Goal: Information Seeking & Learning: Check status

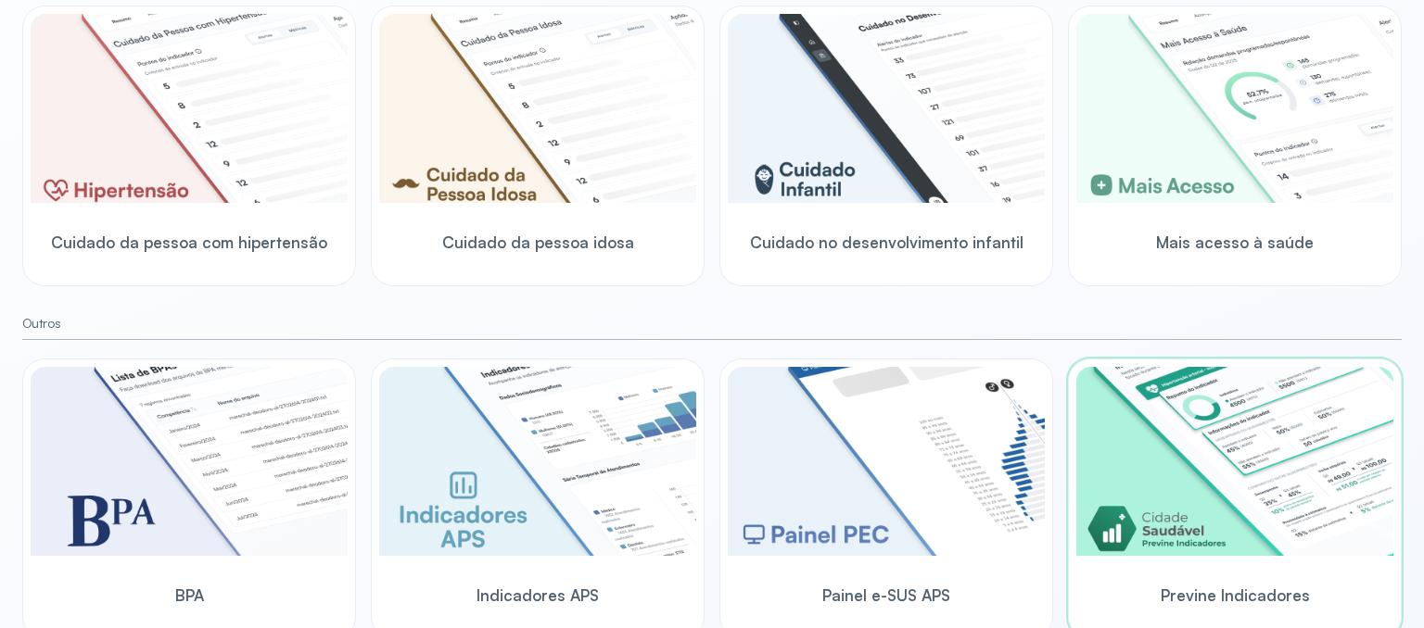
scroll to position [604, 0]
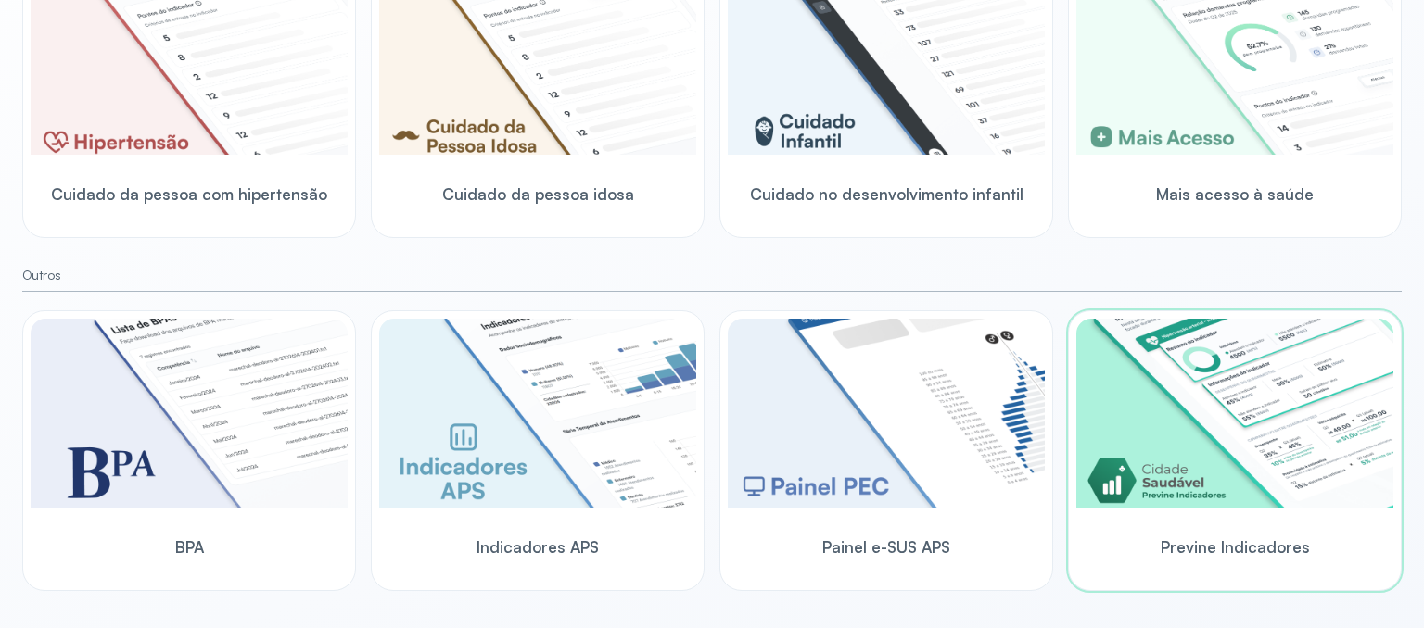
click at [1334, 478] on img at bounding box center [1234, 413] width 317 height 189
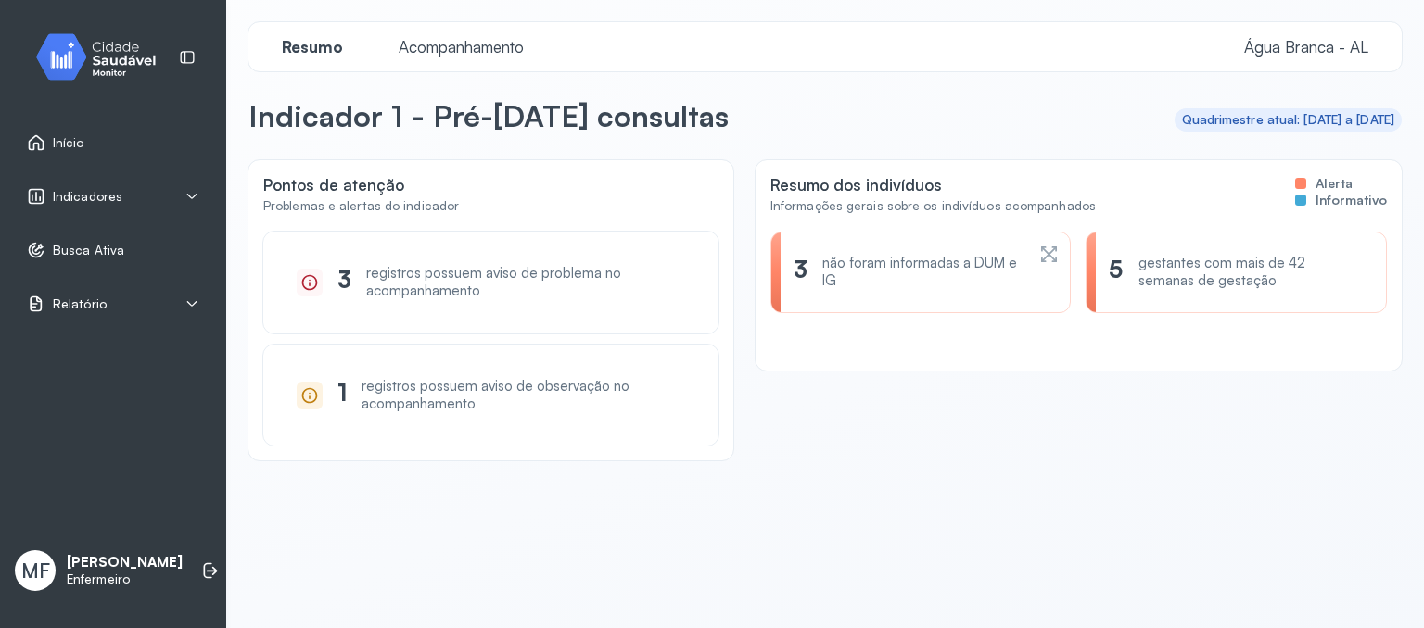
click at [89, 307] on span "Relatório" at bounding box center [80, 305] width 54 height 16
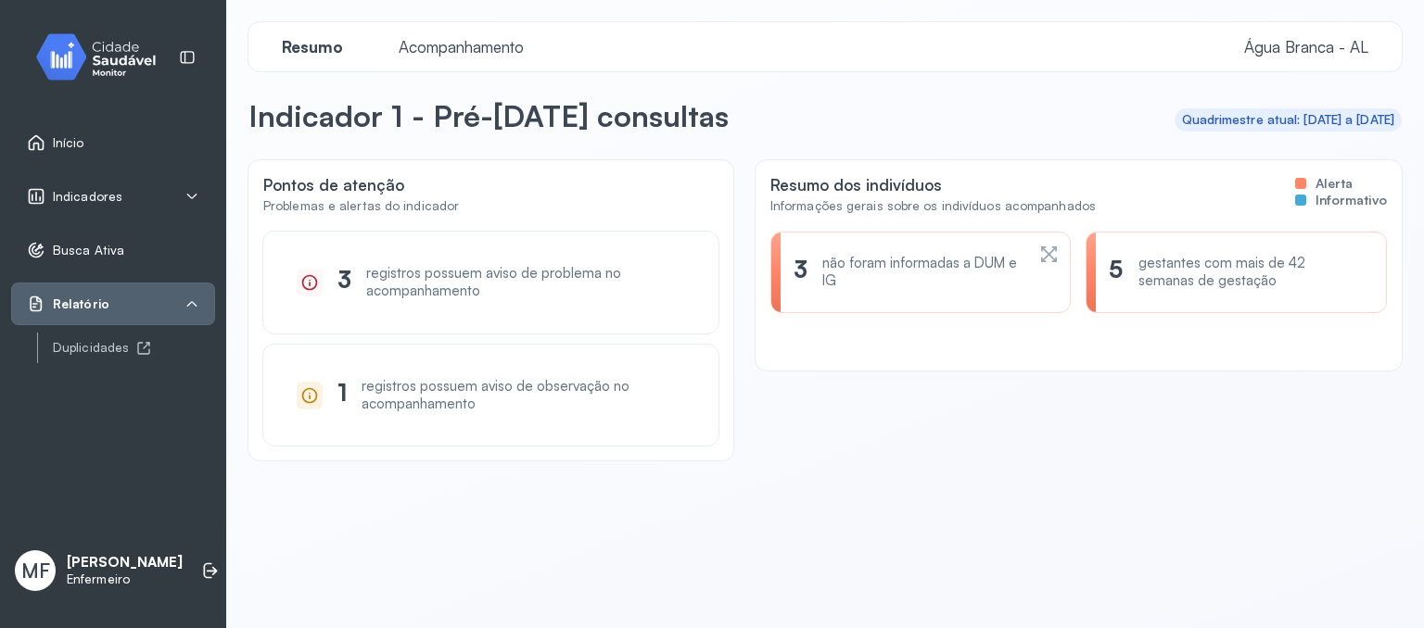
click at [86, 205] on div "Indicadores" at bounding box center [113, 196] width 204 height 43
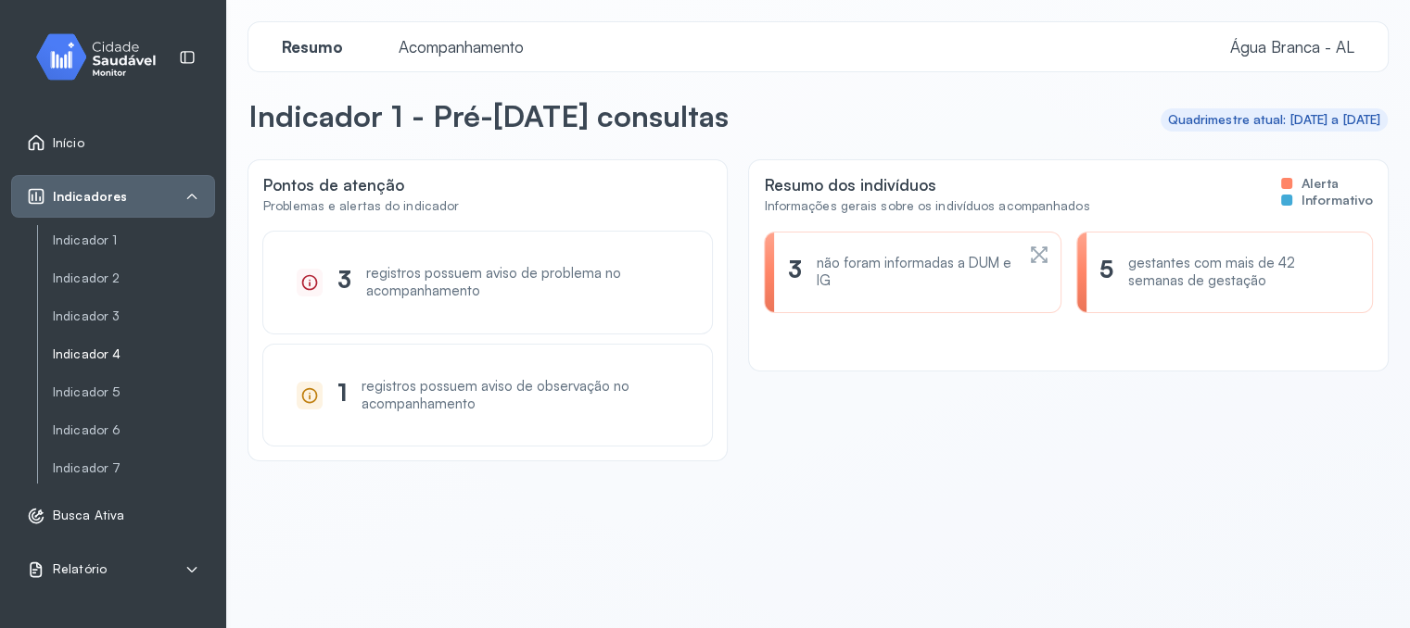
scroll to position [41, 0]
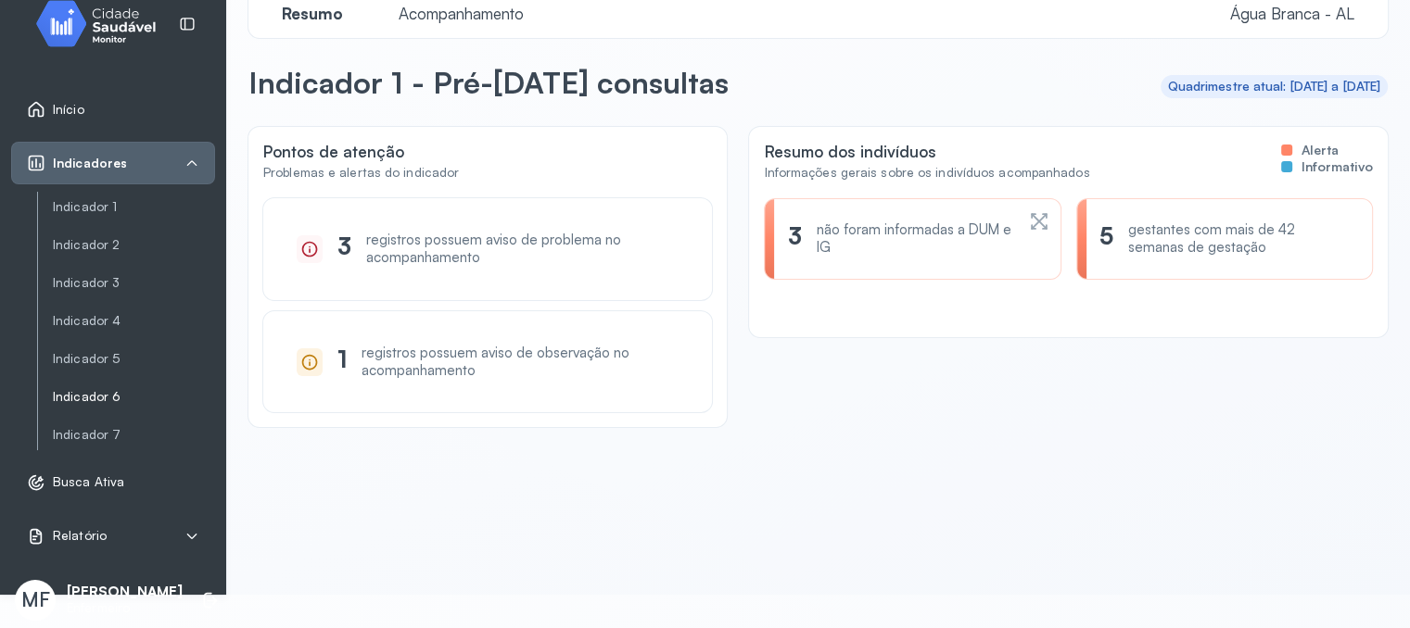
click at [86, 390] on link "Indicador 6" at bounding box center [134, 397] width 162 height 16
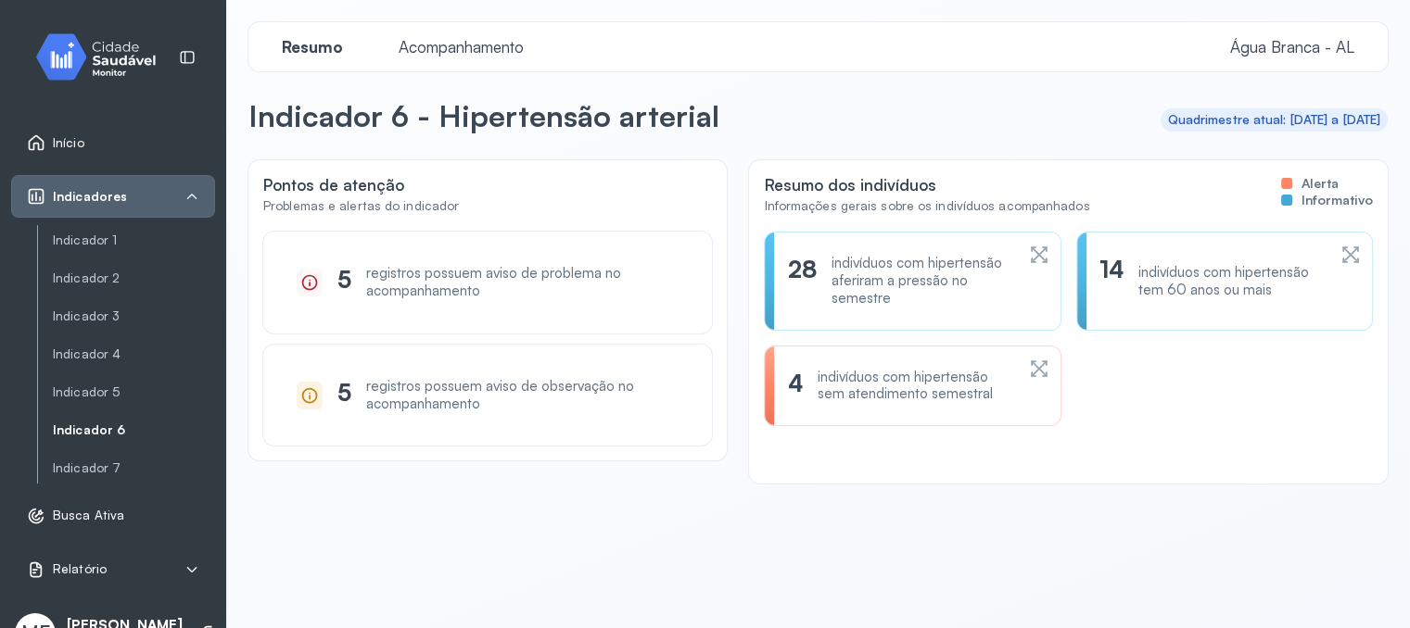
click at [475, 50] on span "Acompanhamento" at bounding box center [460, 46] width 147 height 19
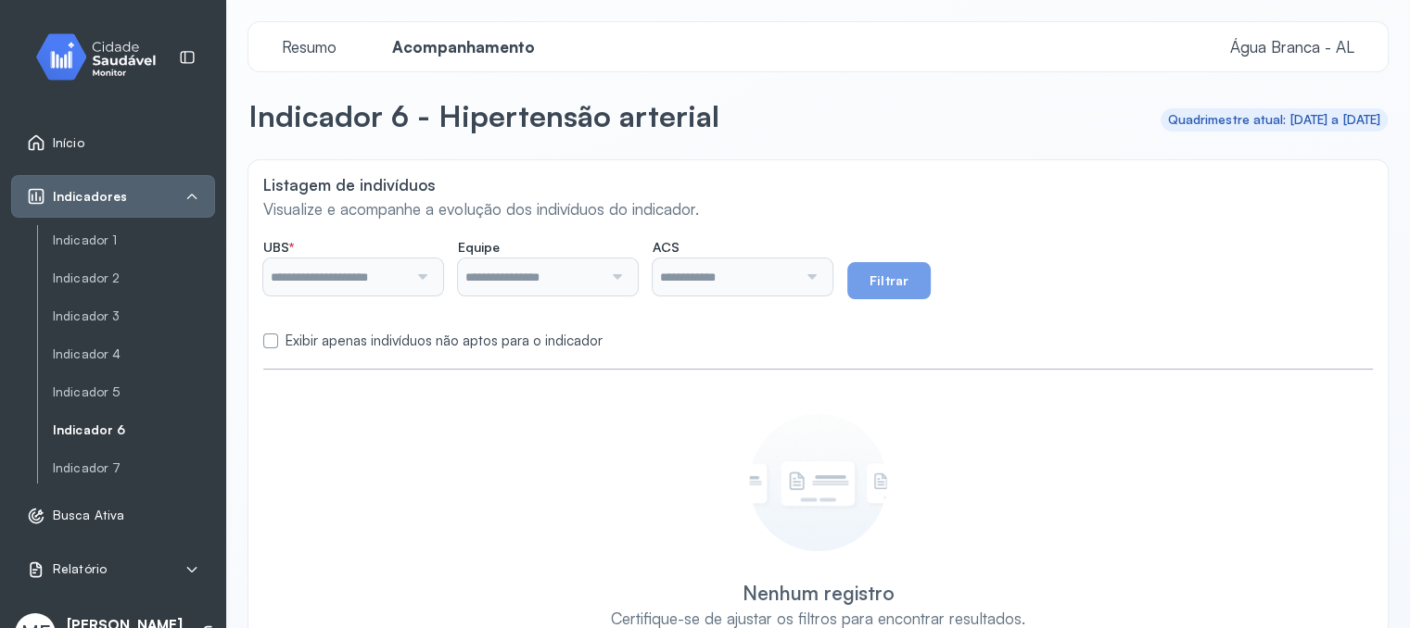
type input "**********"
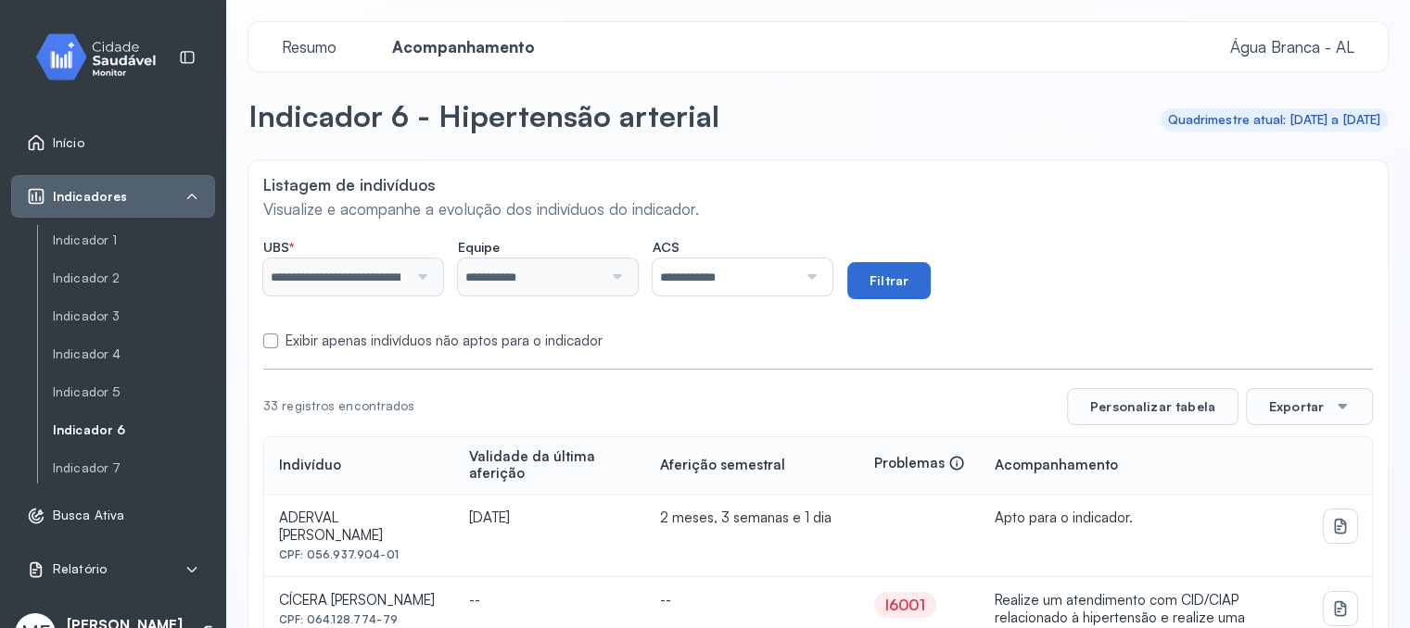
click at [901, 276] on button "Filtrar" at bounding box center [888, 280] width 83 height 37
click at [753, 272] on input "**********" at bounding box center [724, 277] width 145 height 37
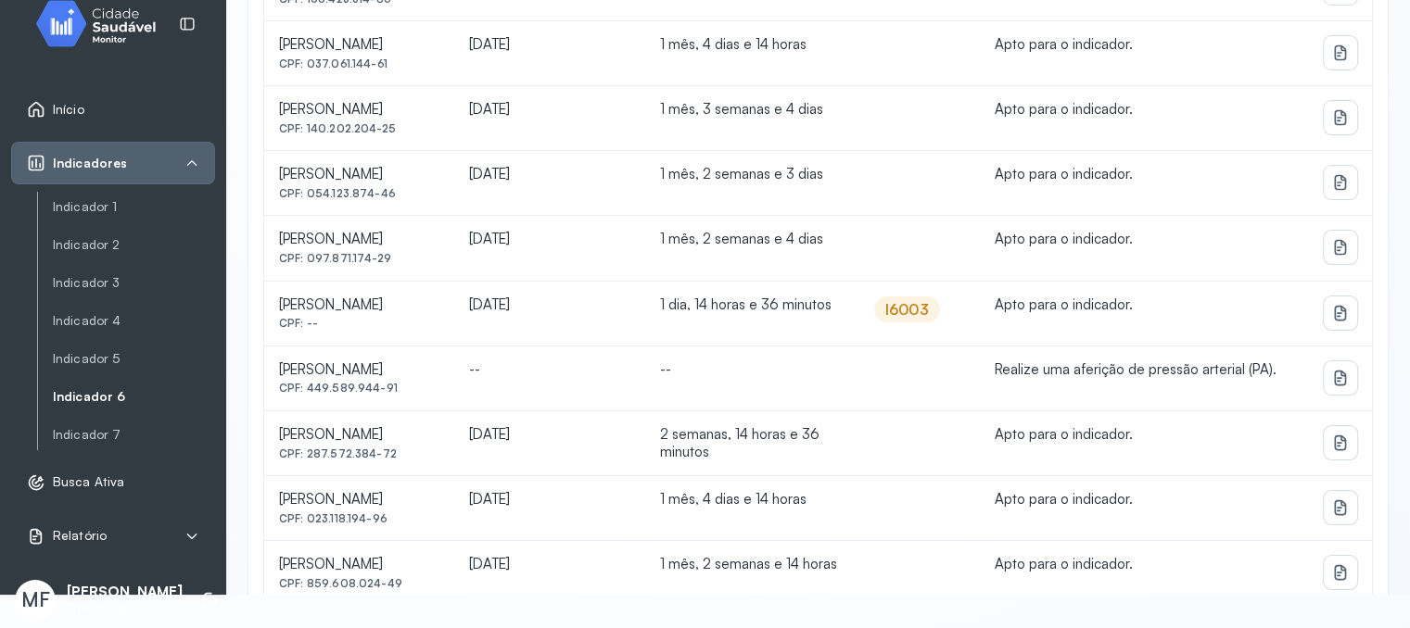
scroll to position [232, 0]
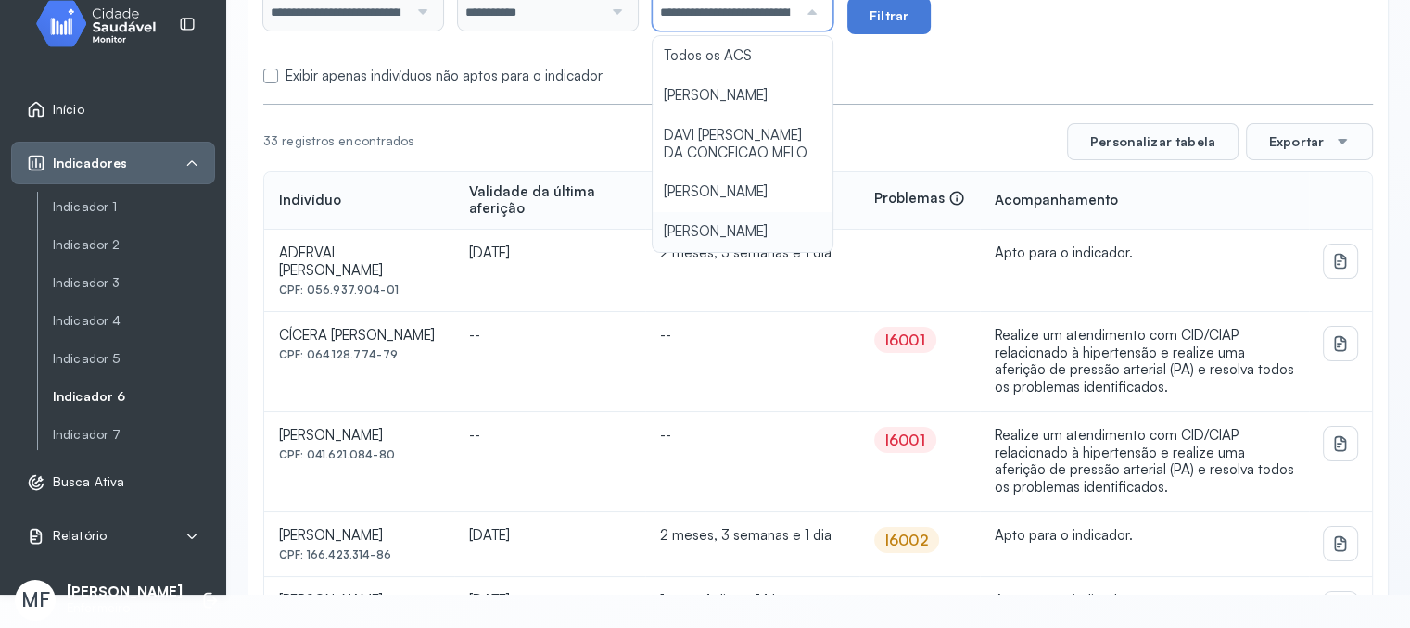
click at [725, 272] on td "2 meses, 3 semanas e 1 dia" at bounding box center [752, 271] width 214 height 82
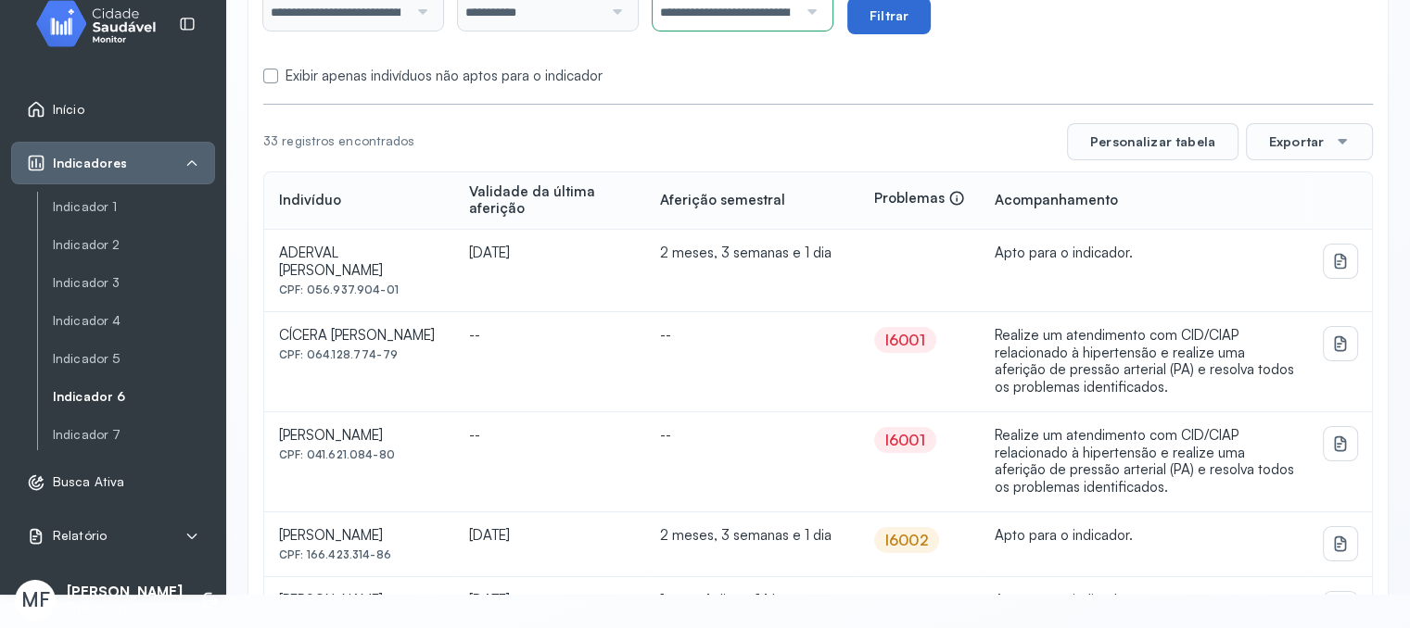
click at [907, 14] on button "Filtrar" at bounding box center [888, 15] width 83 height 37
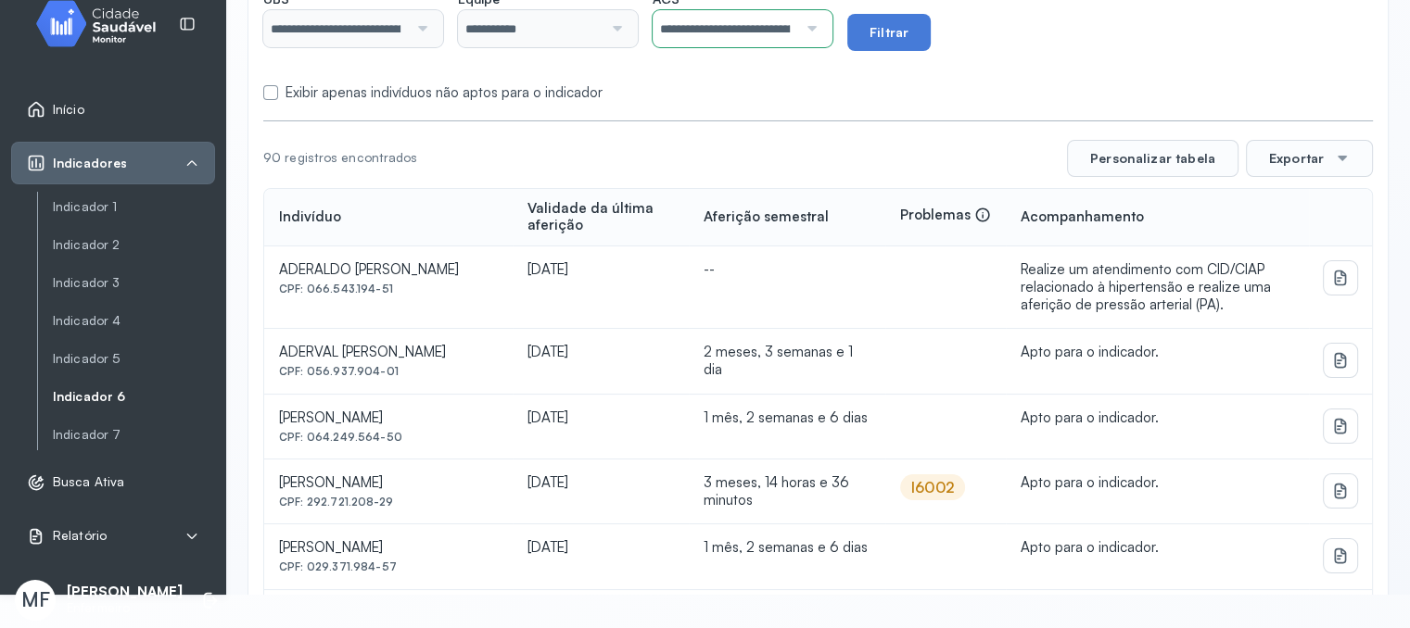
scroll to position [0, 0]
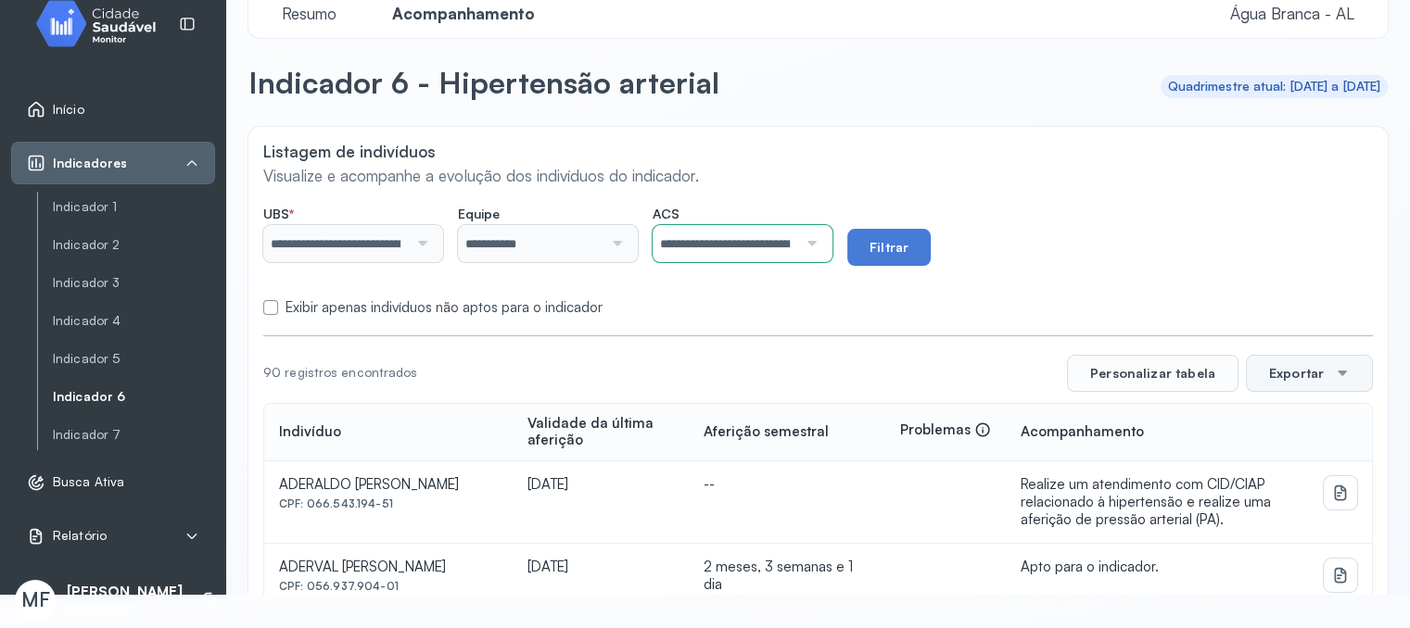
click at [1258, 362] on button "Exportar" at bounding box center [1309, 373] width 127 height 37
click at [1266, 417] on icon at bounding box center [1270, 426] width 20 height 20
click at [741, 235] on input "**********" at bounding box center [724, 243] width 145 height 37
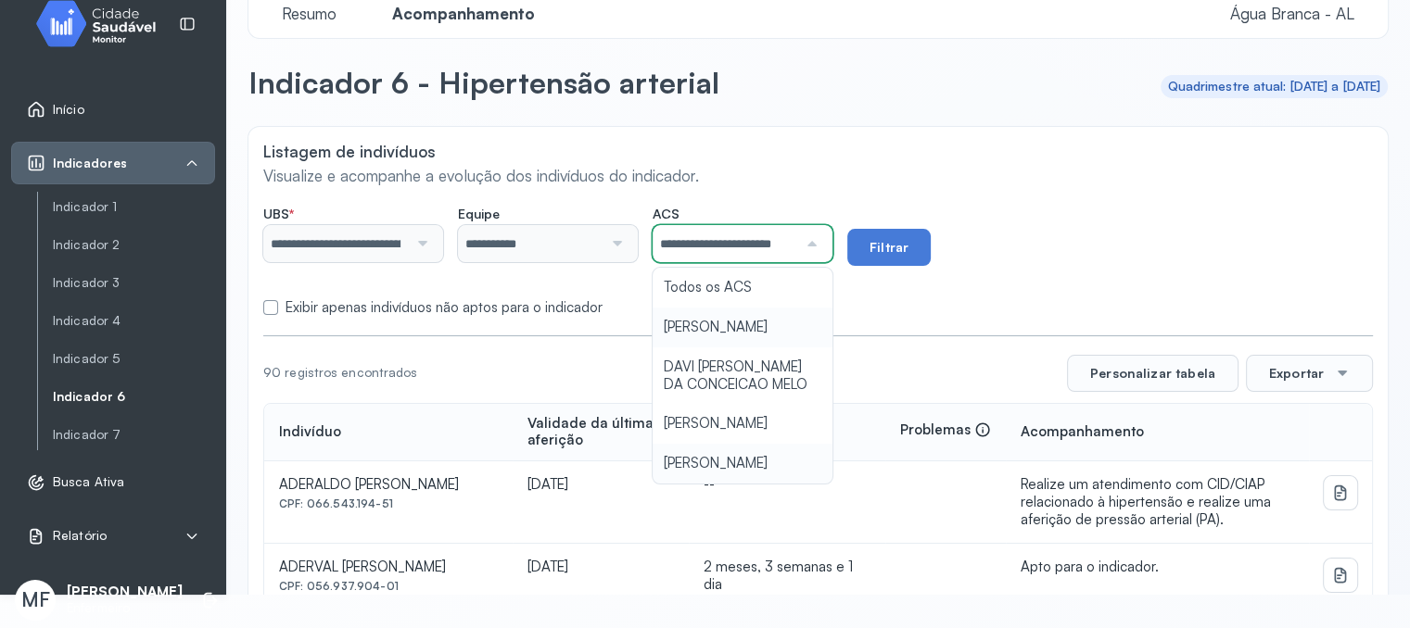
click at [728, 305] on form "**********" at bounding box center [817, 256] width 1109 height 120
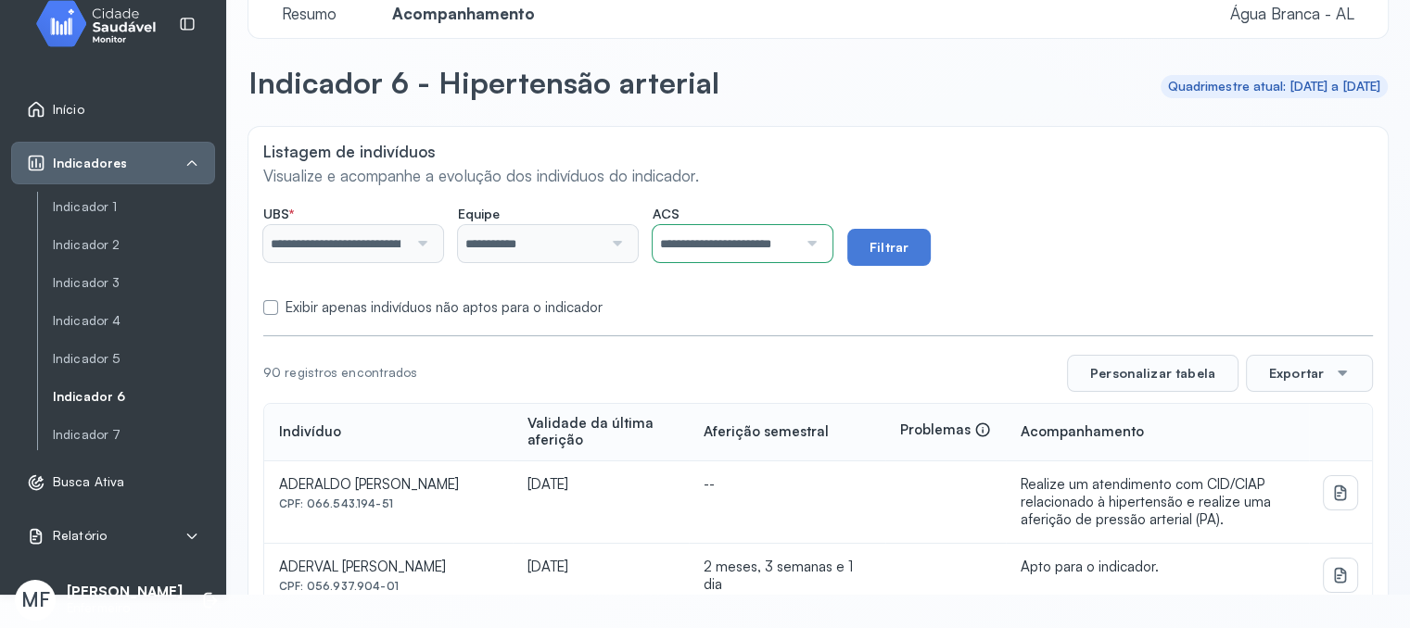
drag, startPoint x: 877, startPoint y: 238, endPoint x: 888, endPoint y: 239, distance: 11.2
click at [877, 238] on div "**********" at bounding box center [817, 236] width 1109 height 60
click at [888, 239] on button "Filtrar" at bounding box center [888, 247] width 83 height 37
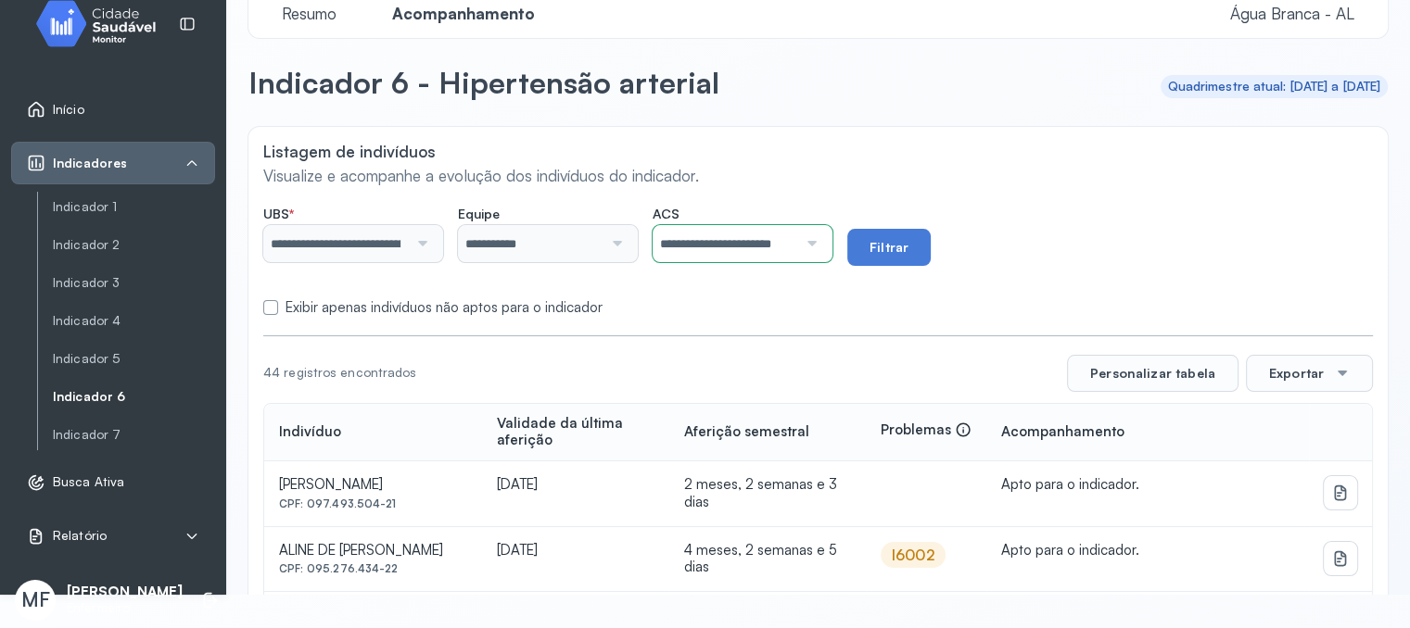
click at [570, 302] on label "Exibir apenas indivíduos não aptos para o indicador" at bounding box center [443, 308] width 317 height 18
click at [931, 229] on button "Filtrar" at bounding box center [888, 247] width 83 height 37
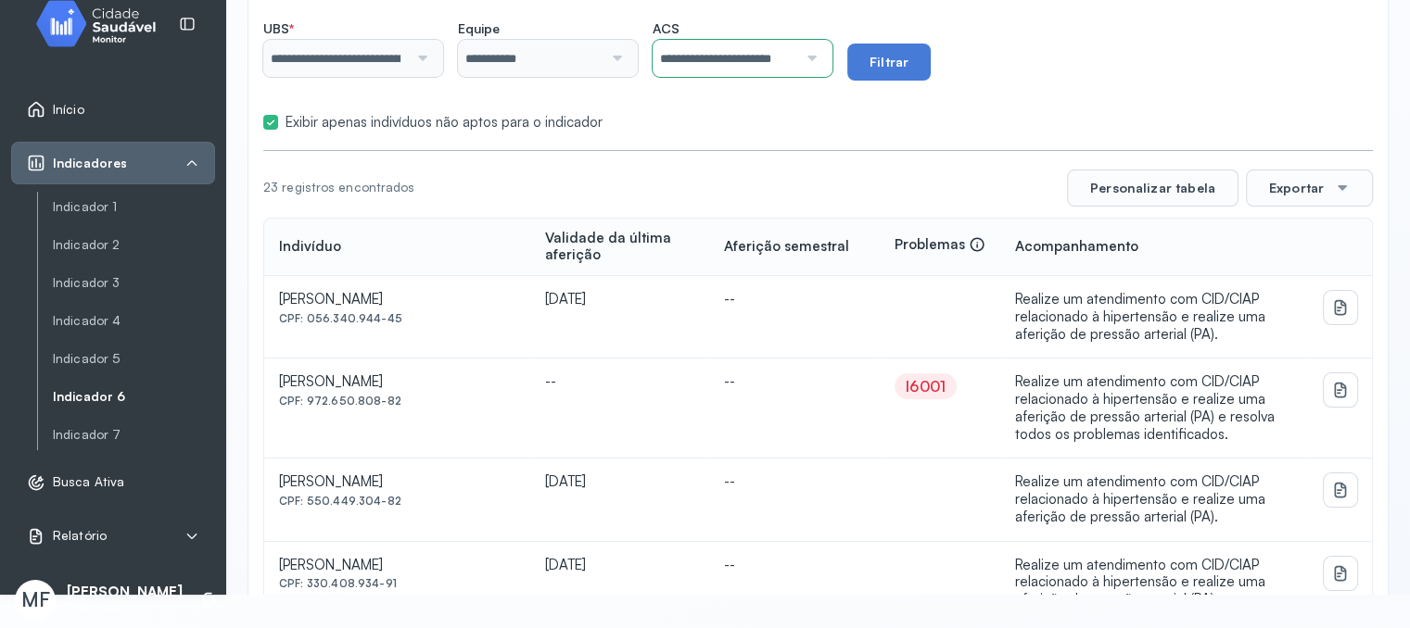
scroll to position [278, 0]
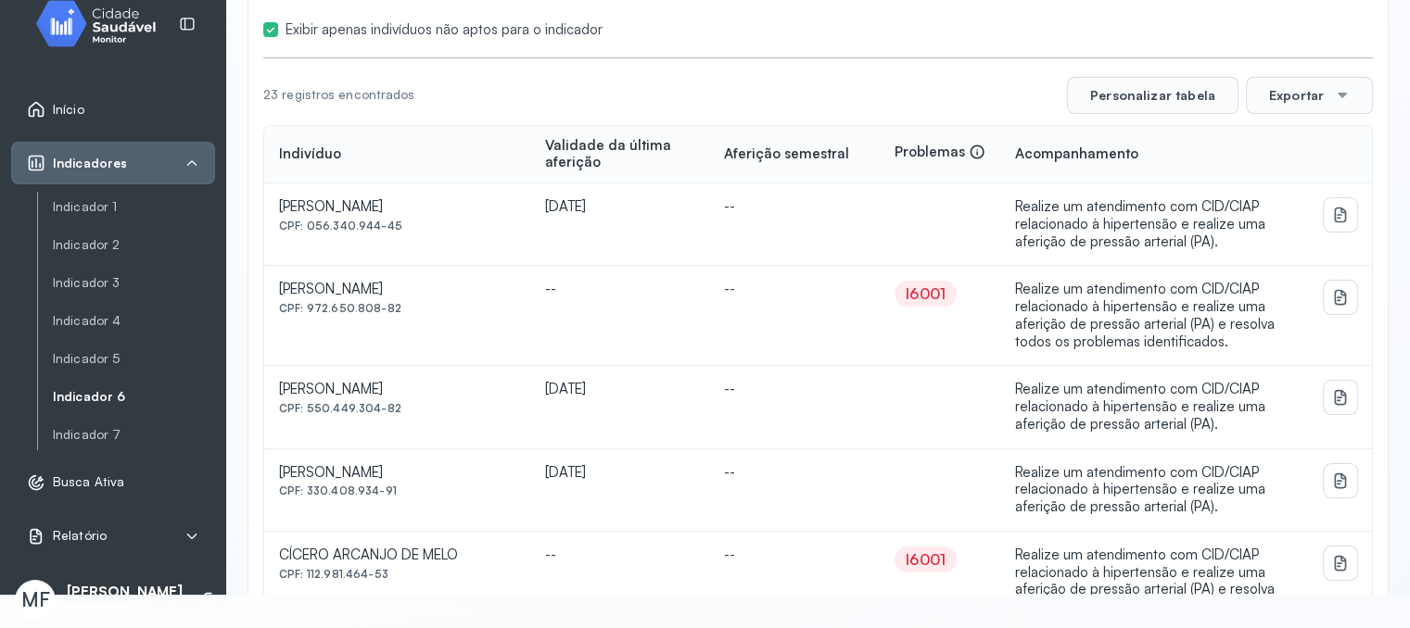
click at [1266, 184] on td "Realize um atendimento com CID/CIAP relacionado à hipertensão e realize uma afe…" at bounding box center [1154, 225] width 309 height 82
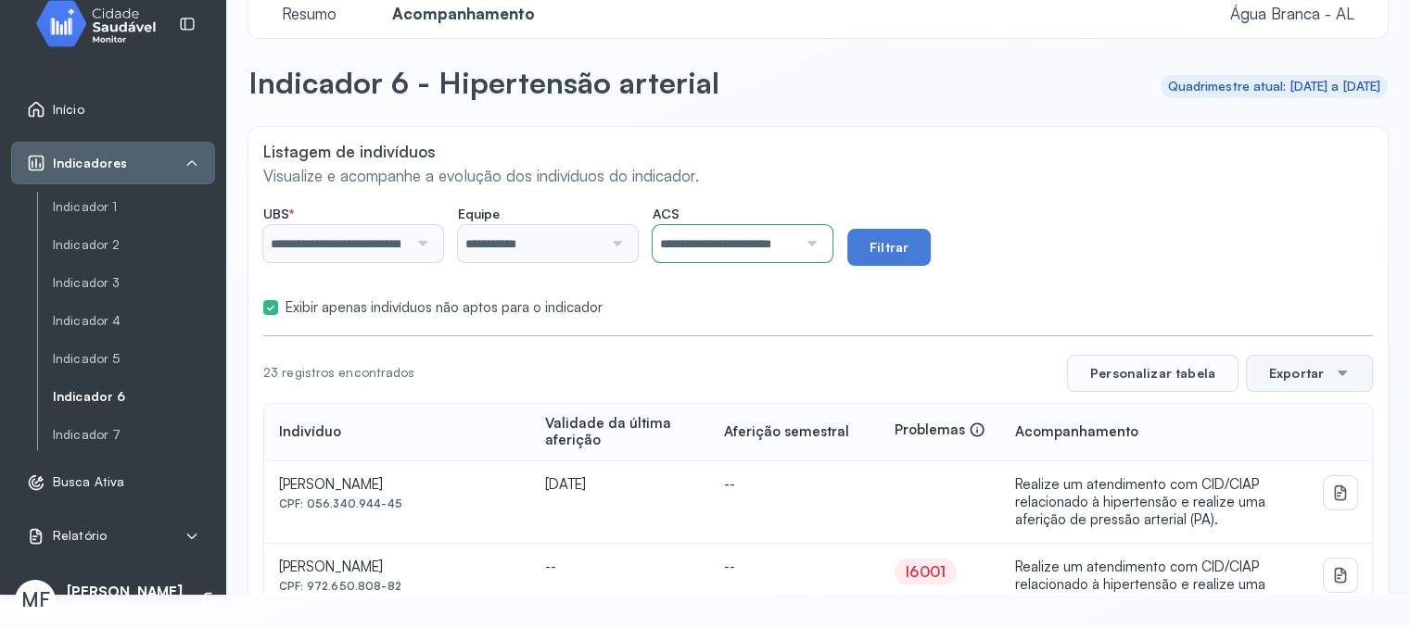
click at [1268, 355] on button "Exportar" at bounding box center [1309, 373] width 127 height 37
click at [1253, 419] on div "PDF" at bounding box center [1308, 427] width 110 height 40
click at [785, 235] on input "**********" at bounding box center [724, 243] width 145 height 37
click at [898, 230] on button "Filtrar" at bounding box center [888, 247] width 83 height 37
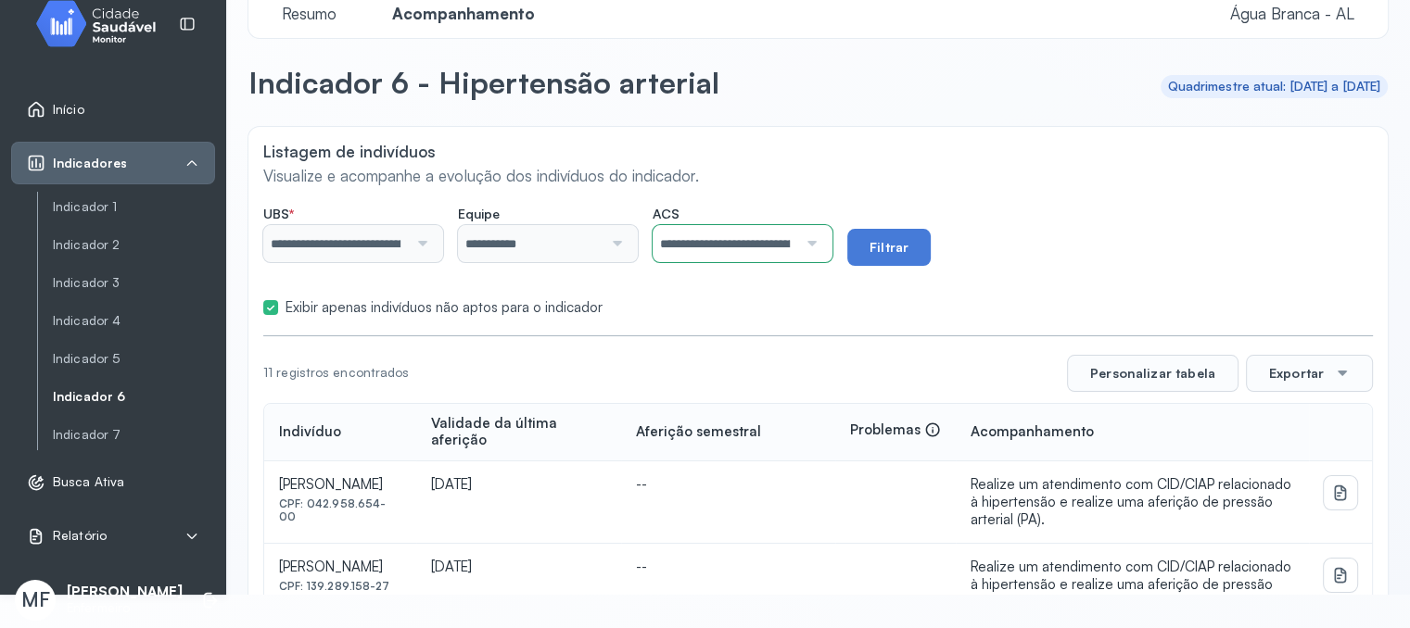
click at [762, 166] on p "Visualize e acompanhe a evolução dos indivíduos do indicador." at bounding box center [817, 175] width 1109 height 19
click at [851, 170] on p "Visualize e acompanhe a evolução dos indivíduos do indicador." at bounding box center [817, 175] width 1109 height 19
drag, startPoint x: 844, startPoint y: 168, endPoint x: 834, endPoint y: 173, distance: 11.6
click at [834, 173] on p "Visualize e acompanhe a evolução dos indivíduos do indicador." at bounding box center [817, 175] width 1109 height 19
click at [820, 176] on p "Visualize e acompanhe a evolução dos indivíduos do indicador." at bounding box center [817, 175] width 1109 height 19
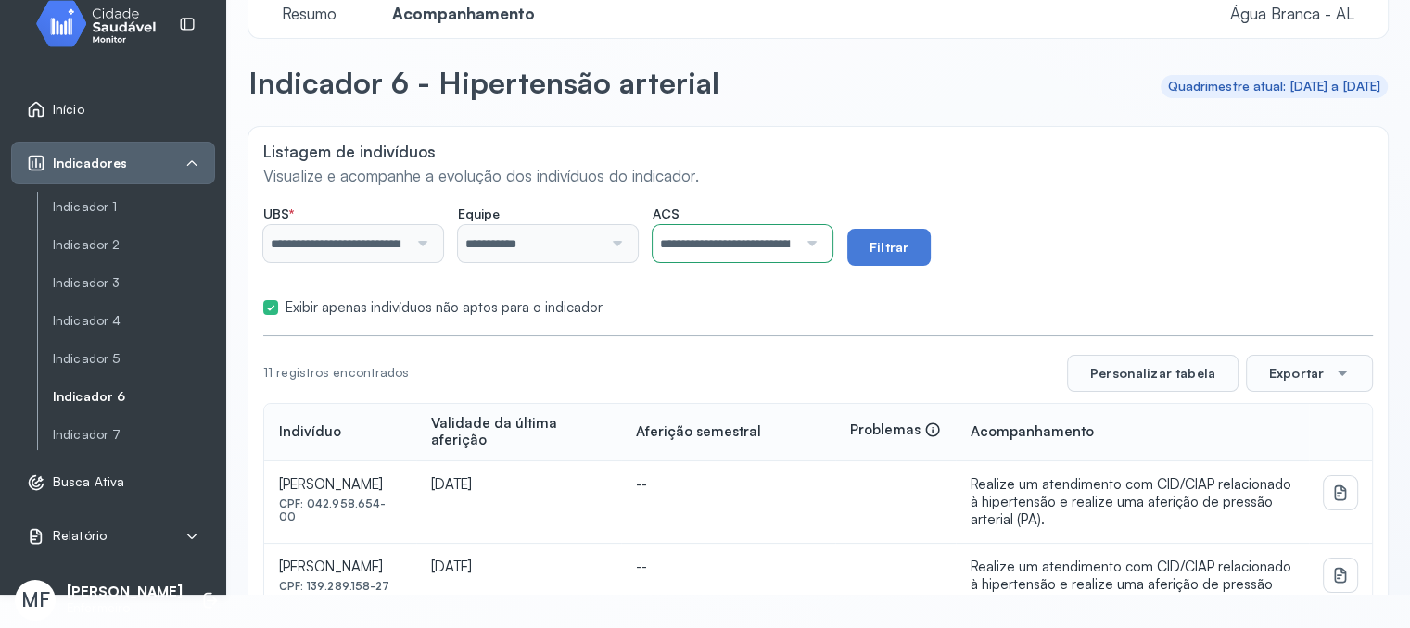
click at [762, 166] on p "Visualize e acompanhe a evolução dos indivíduos do indicador." at bounding box center [817, 175] width 1109 height 19
click at [705, 166] on p "Visualize e acompanhe a evolução dos indivíduos do indicador." at bounding box center [817, 175] width 1109 height 19
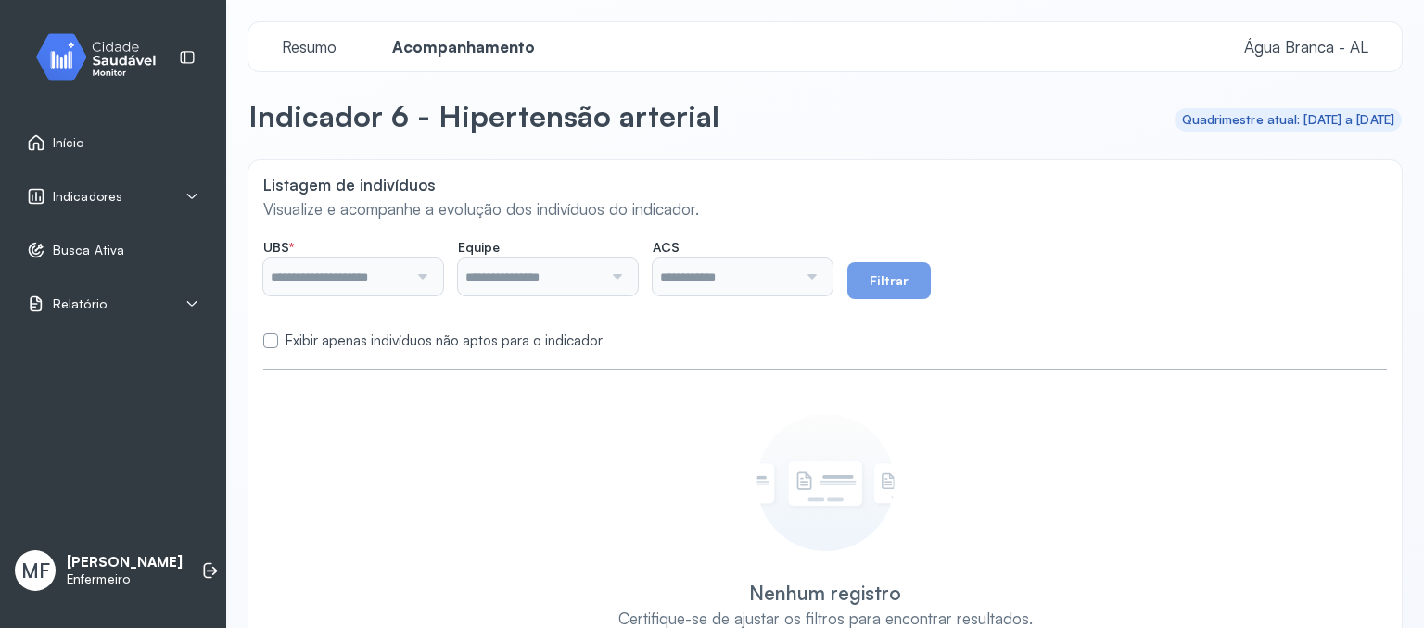
type input "**********"
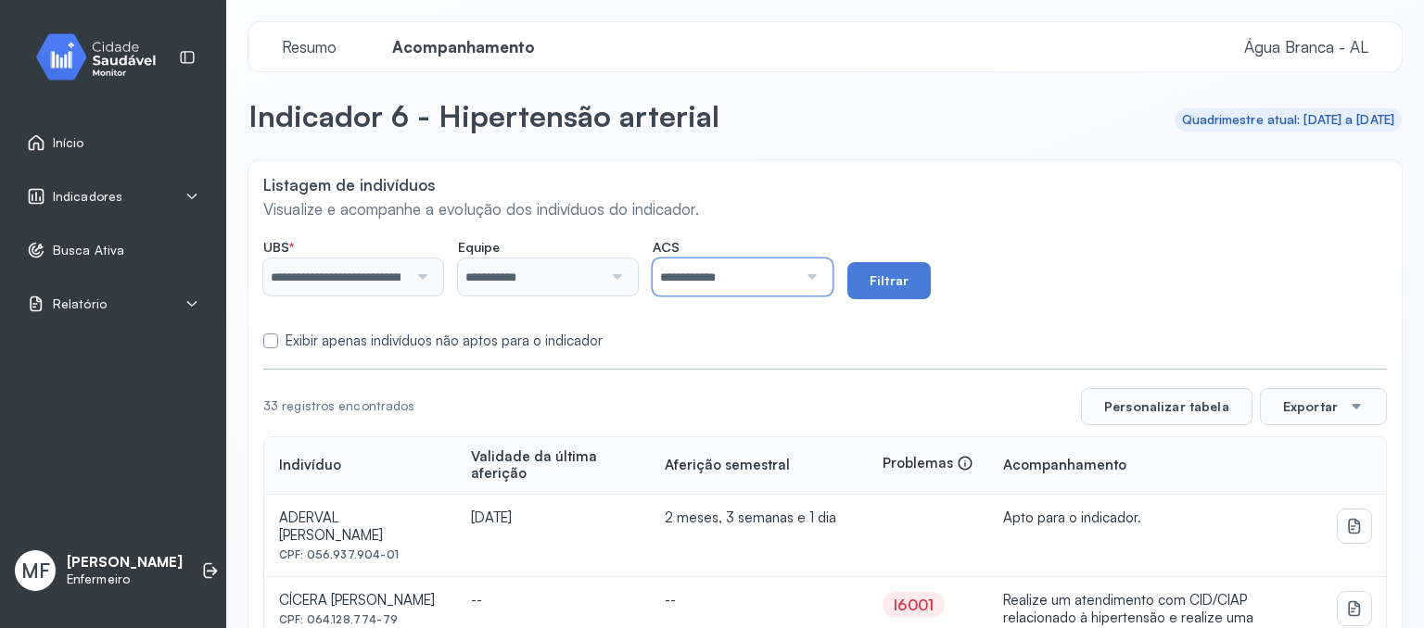
click at [797, 283] on input "**********" at bounding box center [724, 277] width 145 height 37
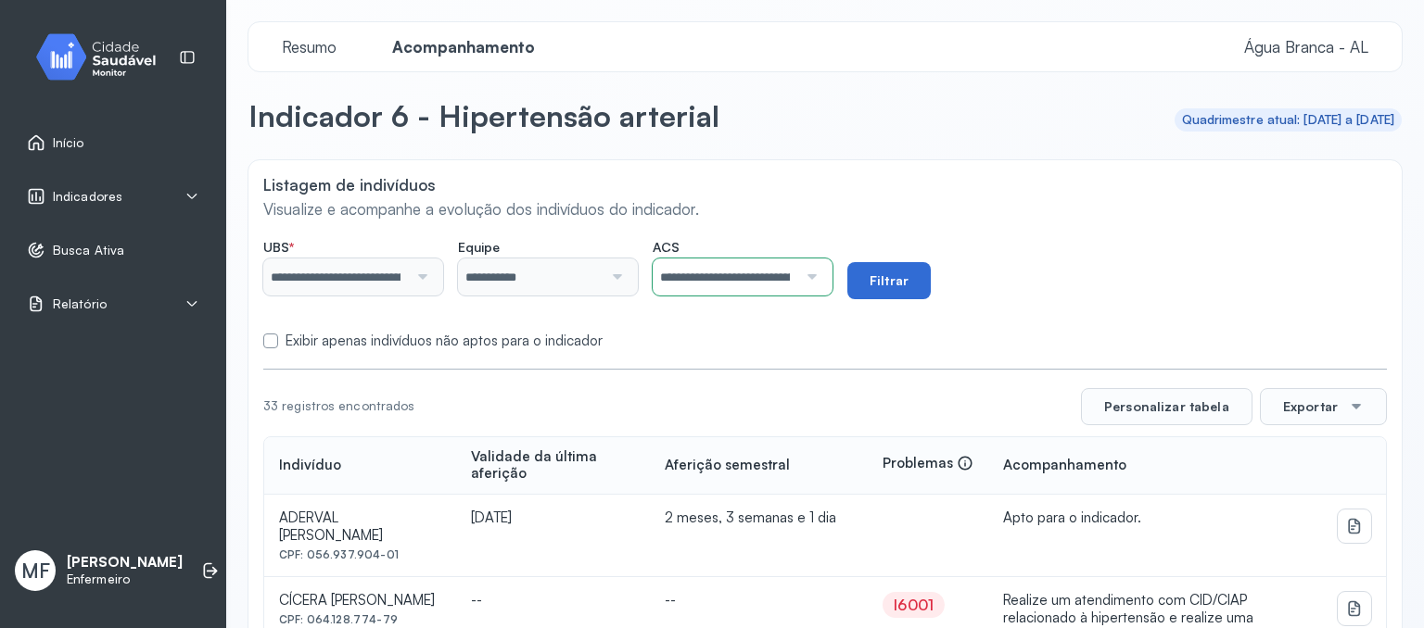
click at [905, 281] on button "Filtrar" at bounding box center [888, 280] width 83 height 37
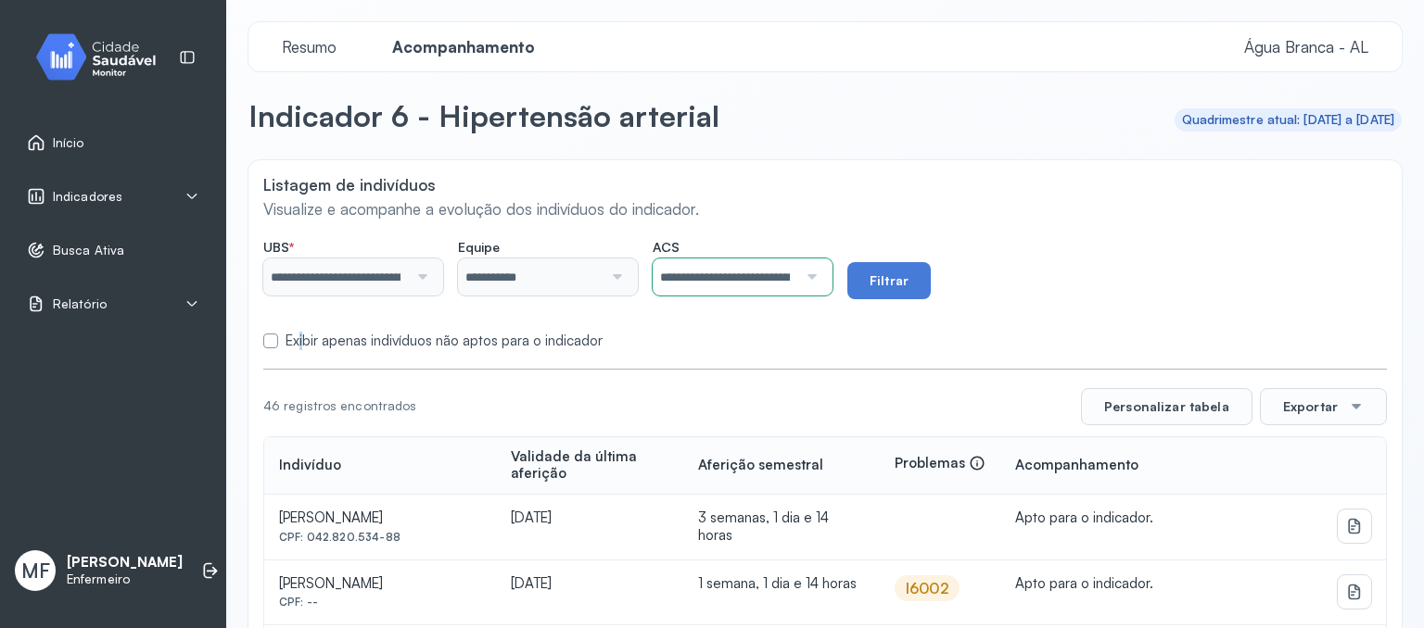
drag, startPoint x: 300, startPoint y: 342, endPoint x: 324, endPoint y: 331, distance: 26.5
click at [302, 342] on label "Exibir apenas indivíduos não aptos para o indicador" at bounding box center [443, 342] width 317 height 18
click at [912, 285] on button "Filtrar" at bounding box center [888, 280] width 83 height 37
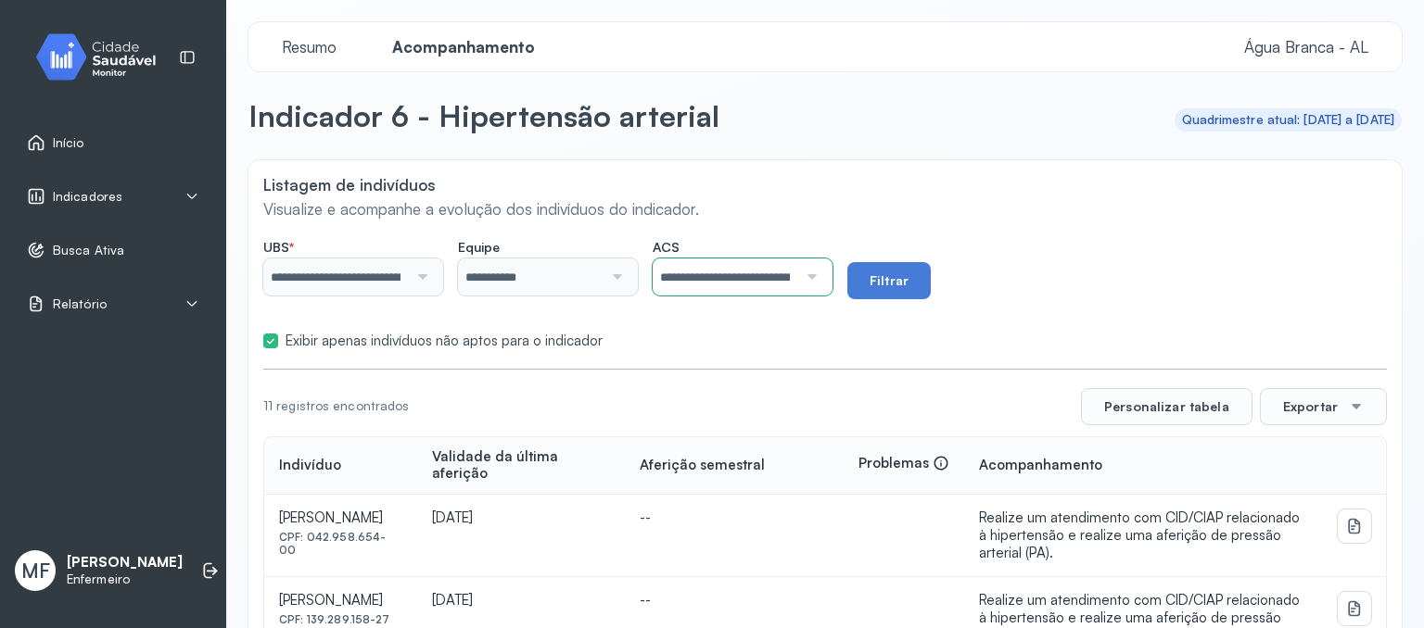
click at [796, 285] on input "**********" at bounding box center [724, 277] width 145 height 37
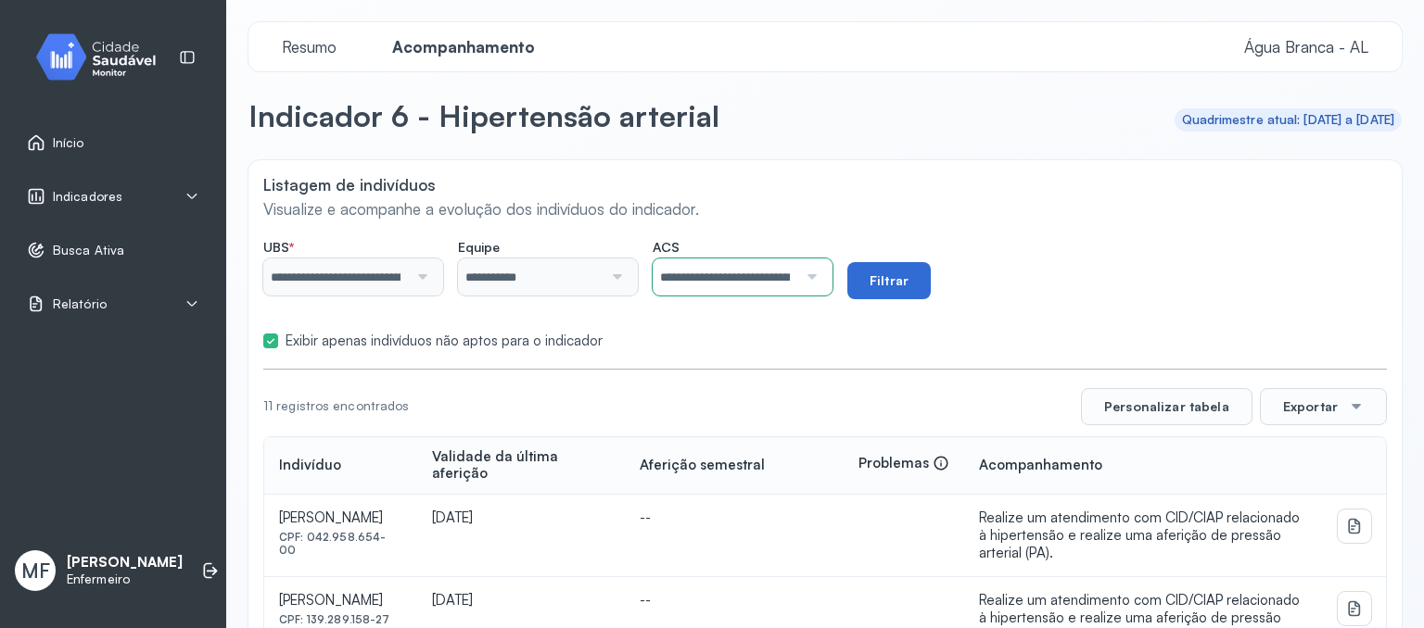
click at [907, 274] on button "Filtrar" at bounding box center [888, 280] width 83 height 37
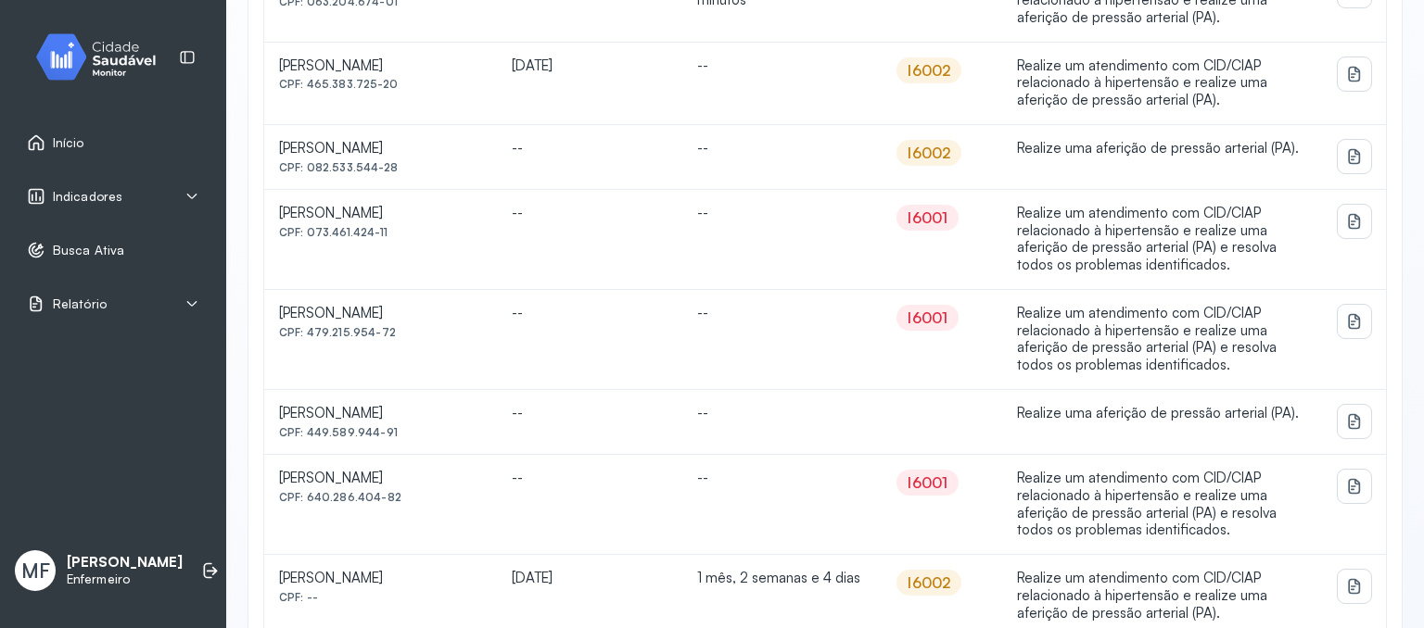
scroll to position [247, 0]
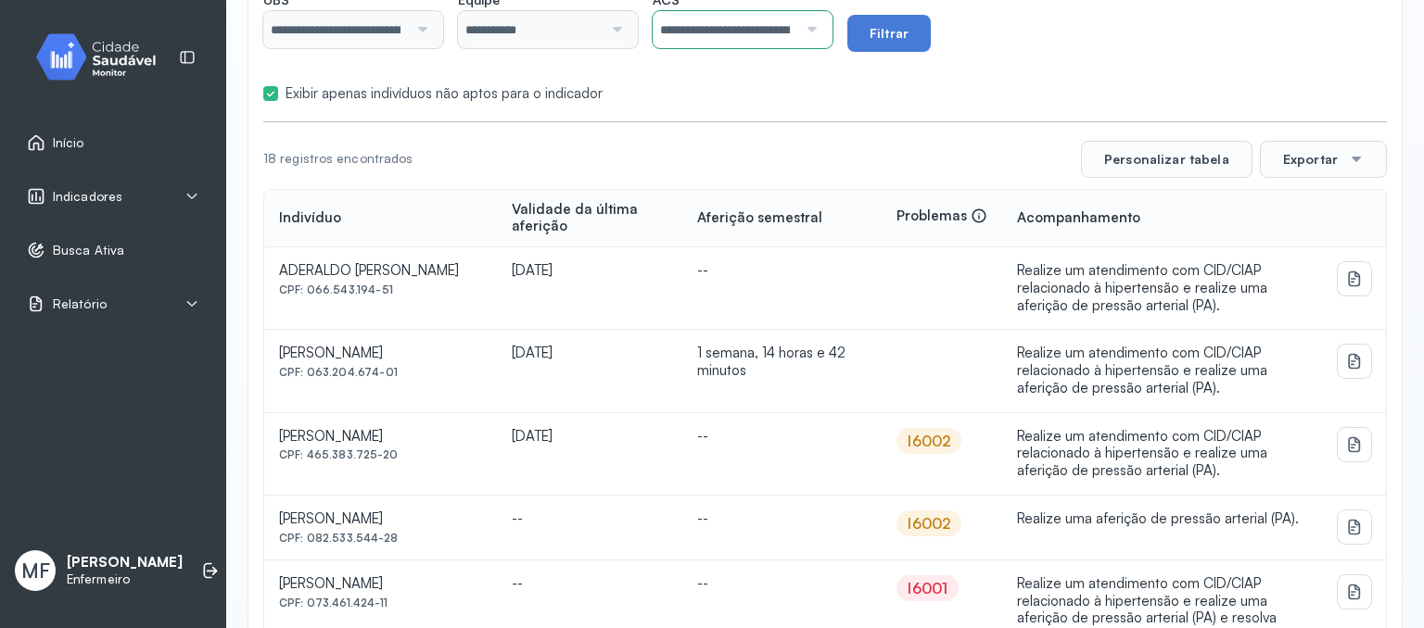
drag, startPoint x: 306, startPoint y: 538, endPoint x: 390, endPoint y: 531, distance: 84.6
click at [390, 532] on div "CPF: 082.533.544-28" at bounding box center [380, 538] width 203 height 13
copy div "082.533.544-28"
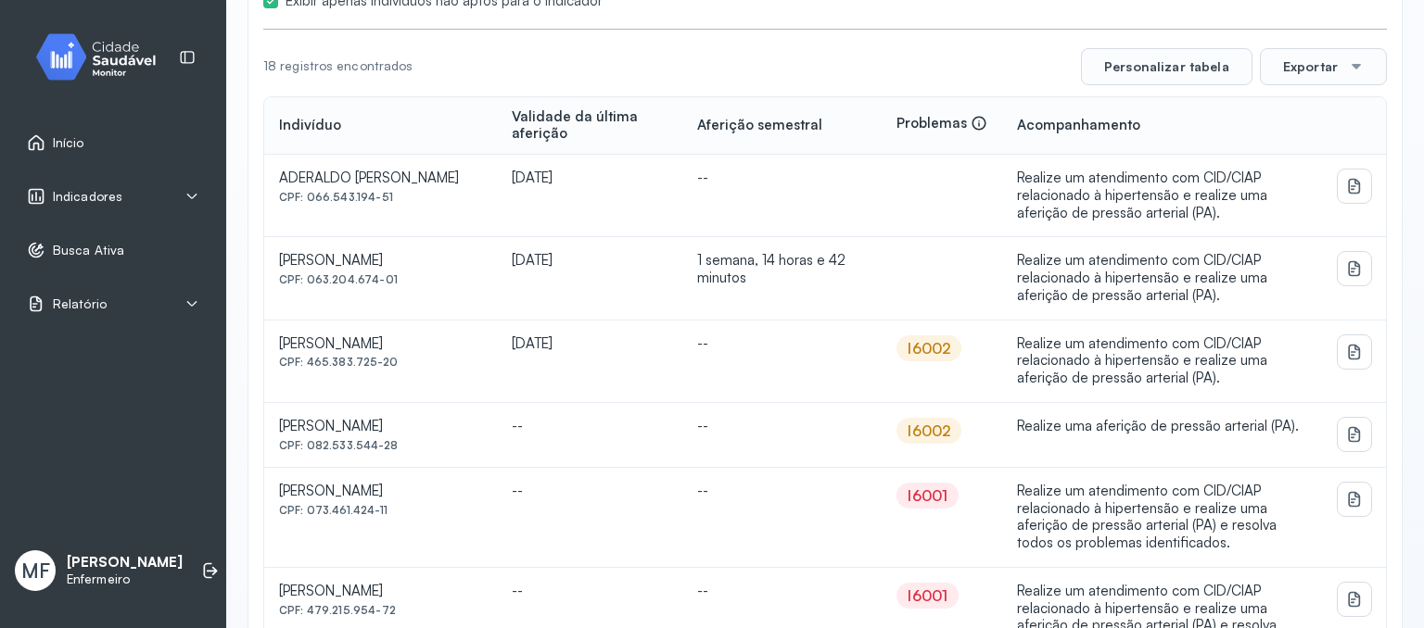
scroll to position [0, 0]
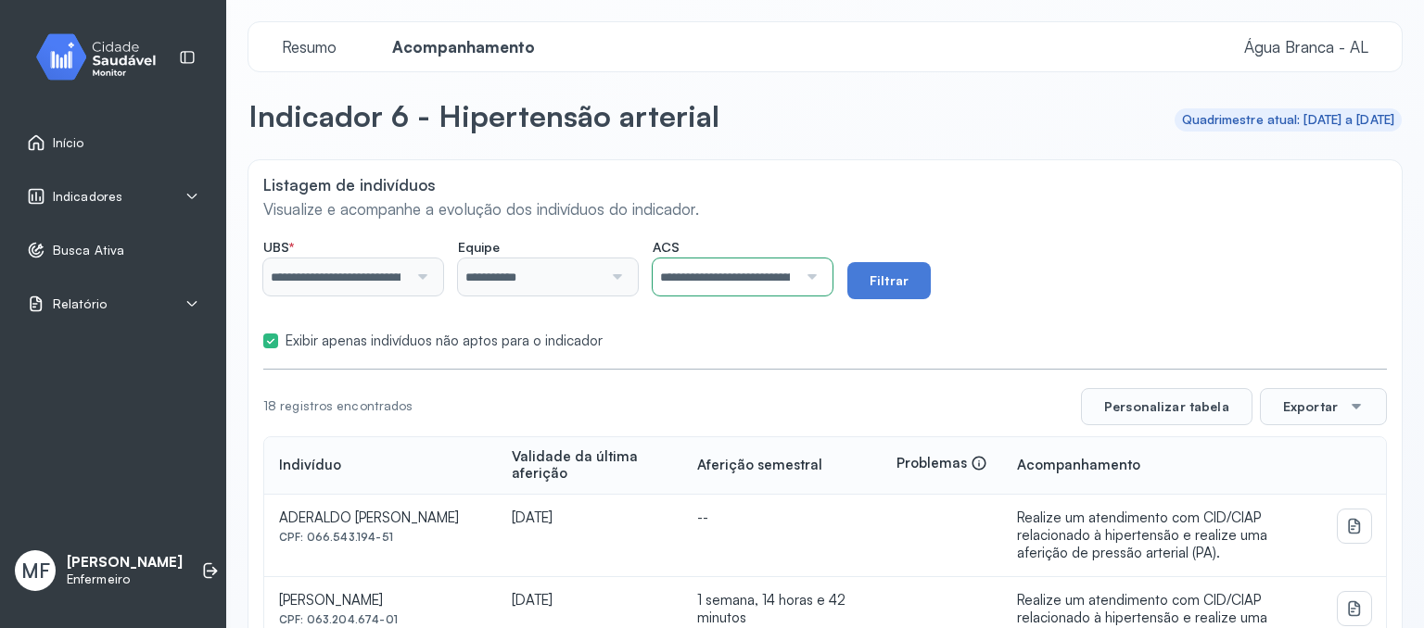
click at [94, 308] on span "Relatório" at bounding box center [80, 305] width 54 height 16
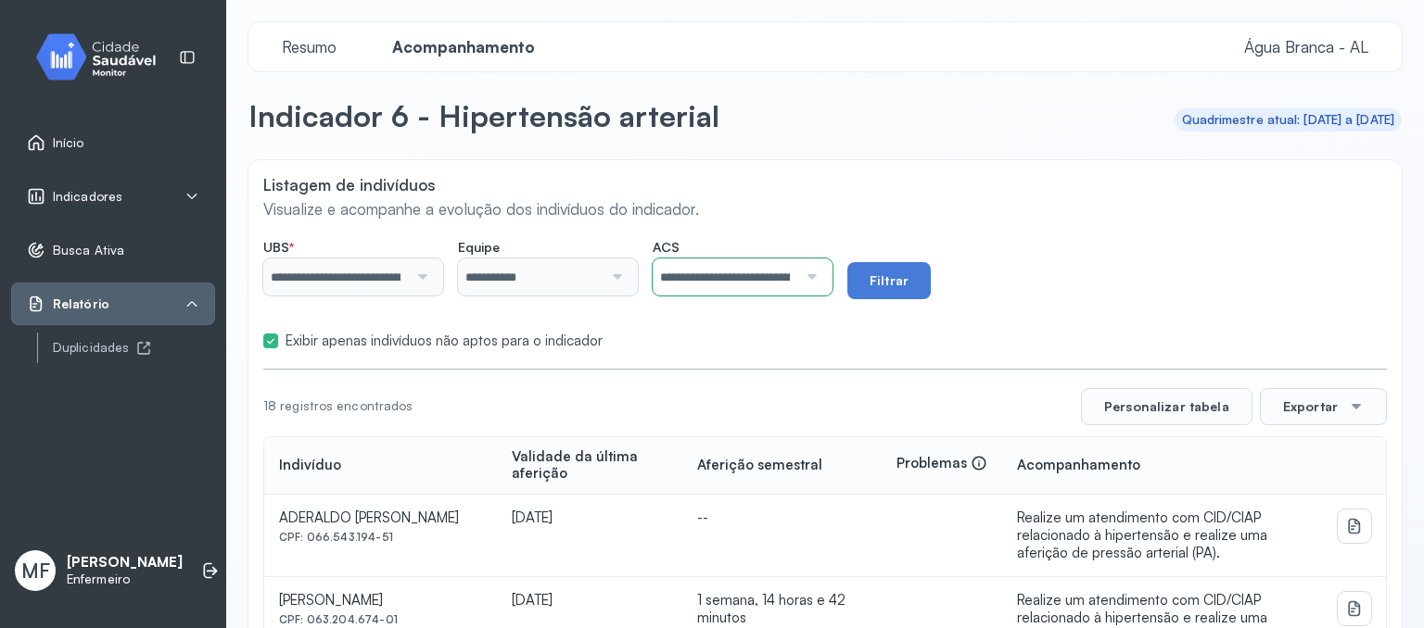
click at [89, 130] on div "Início" at bounding box center [113, 142] width 204 height 43
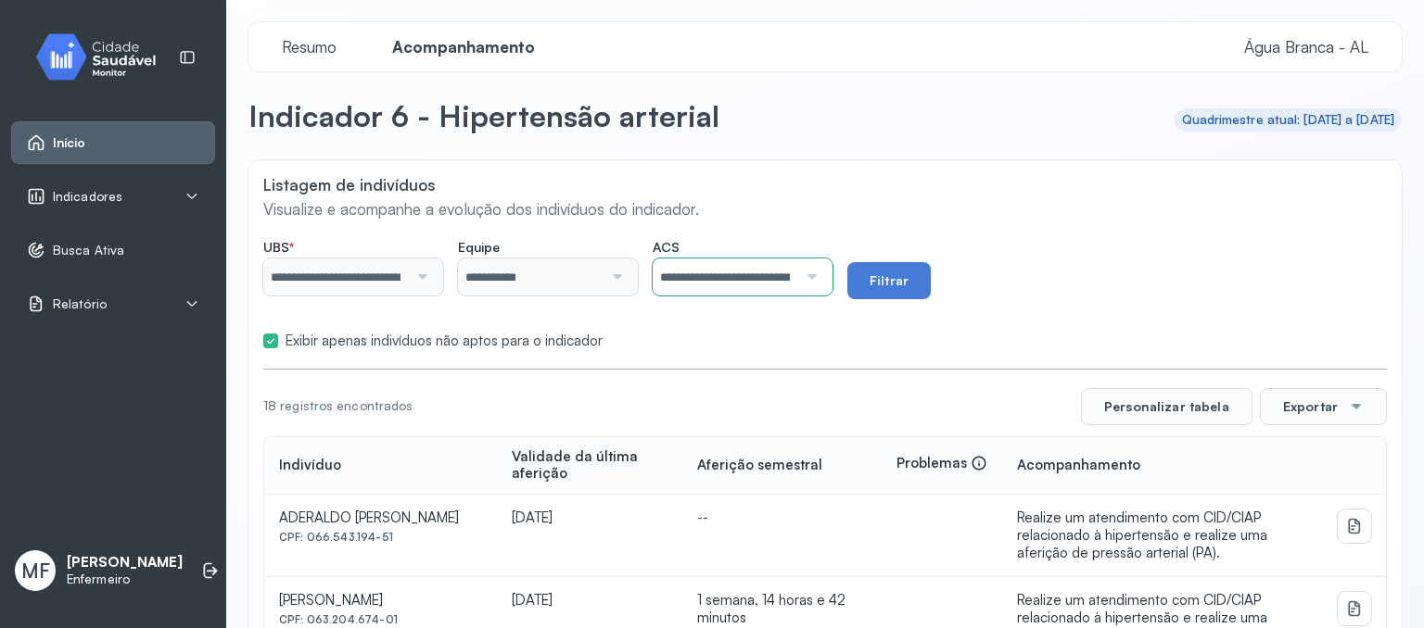
click at [315, 44] on span "Resumo" at bounding box center [309, 46] width 77 height 19
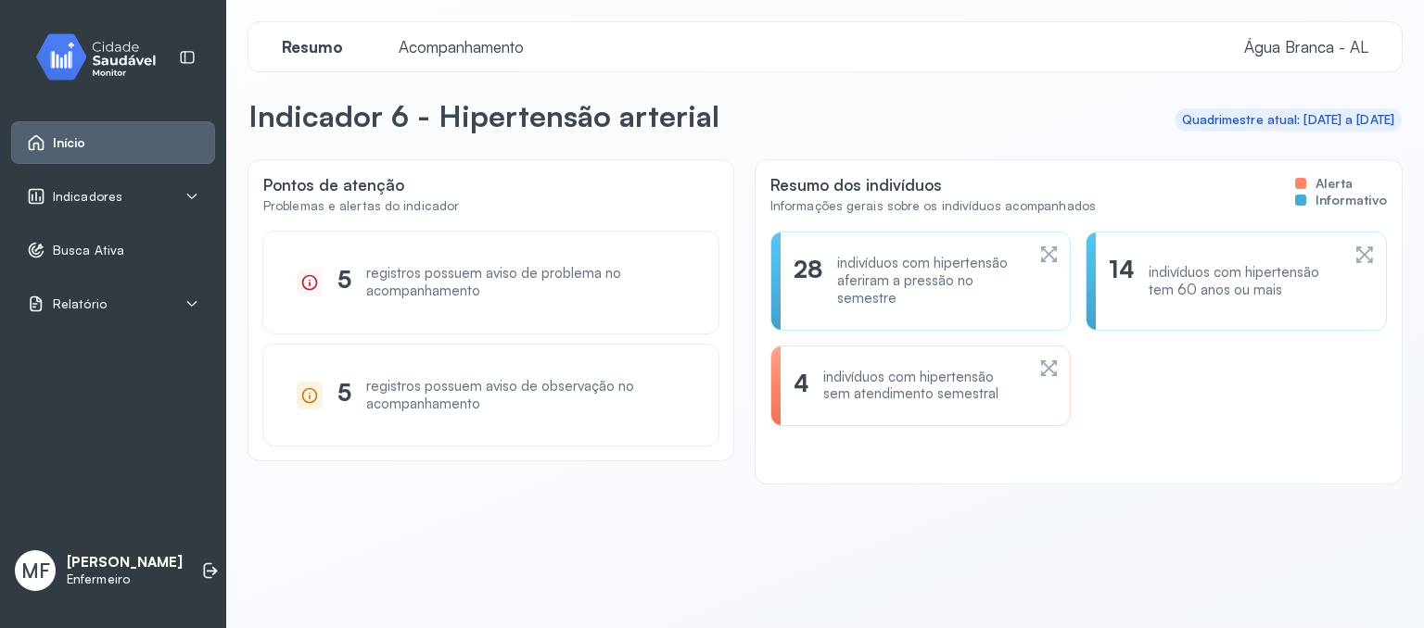
click at [801, 474] on div "Resumo dos indivíduos Informações gerais sobre os indivíduos acompanhados Alert…" at bounding box center [1078, 321] width 646 height 323
click at [120, 197] on div "Indicadores" at bounding box center [113, 196] width 172 height 19
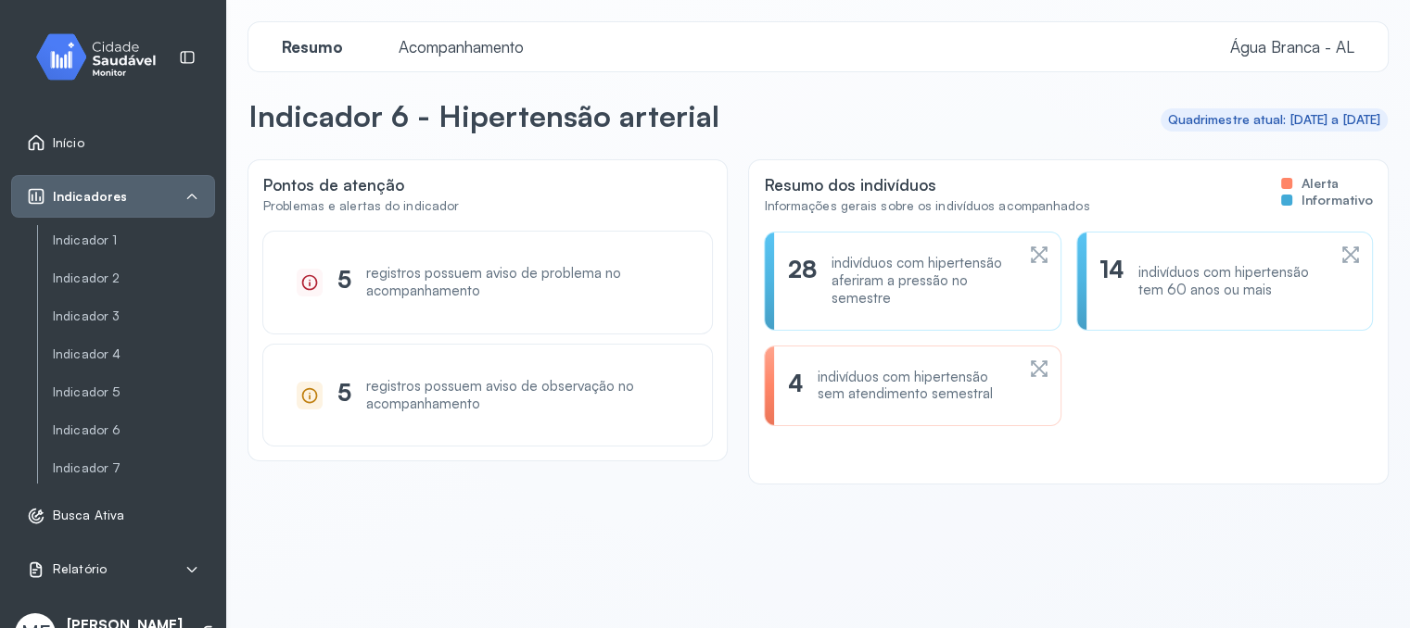
scroll to position [41, 0]
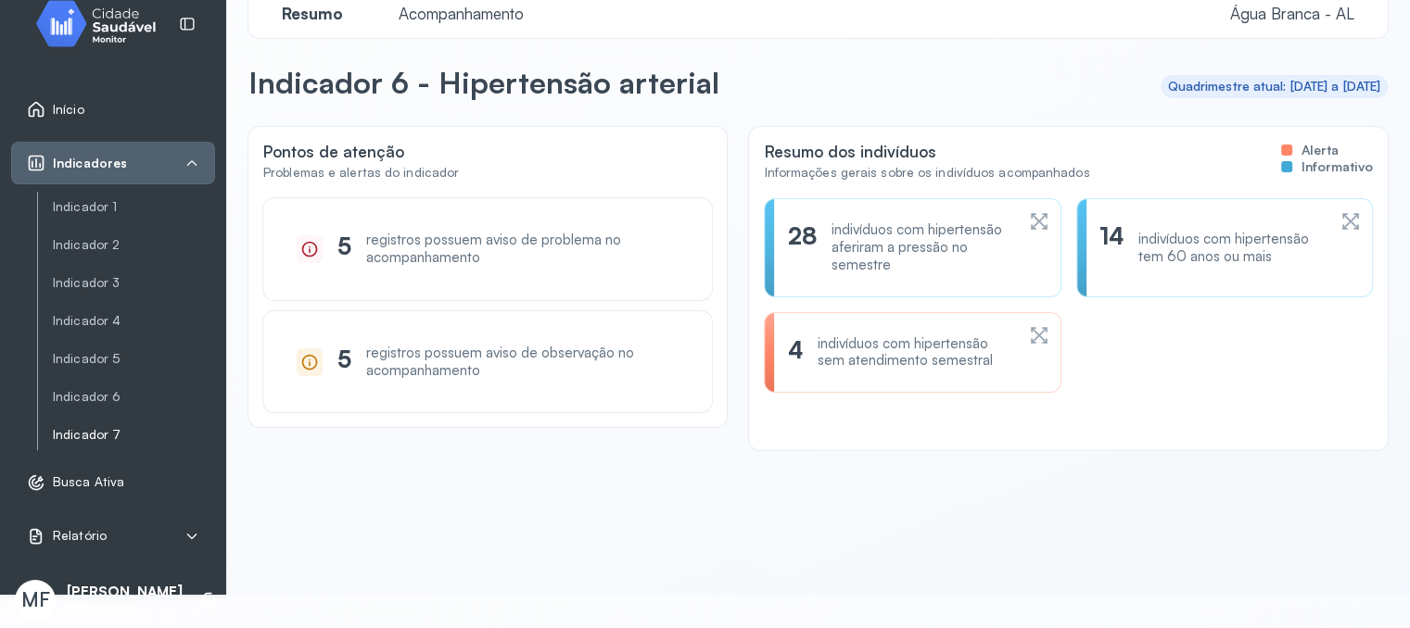
click at [75, 428] on link "Indicador 7" at bounding box center [134, 435] width 162 height 16
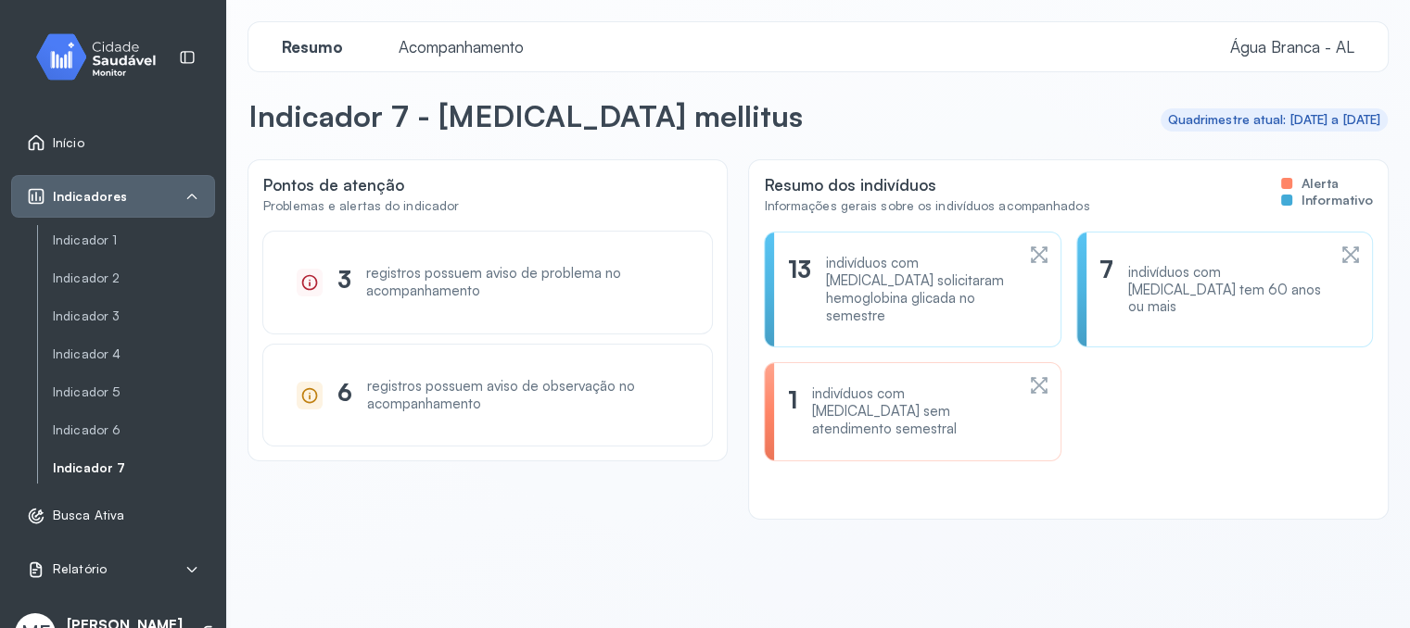
click at [474, 46] on span "Acompanhamento" at bounding box center [460, 46] width 147 height 19
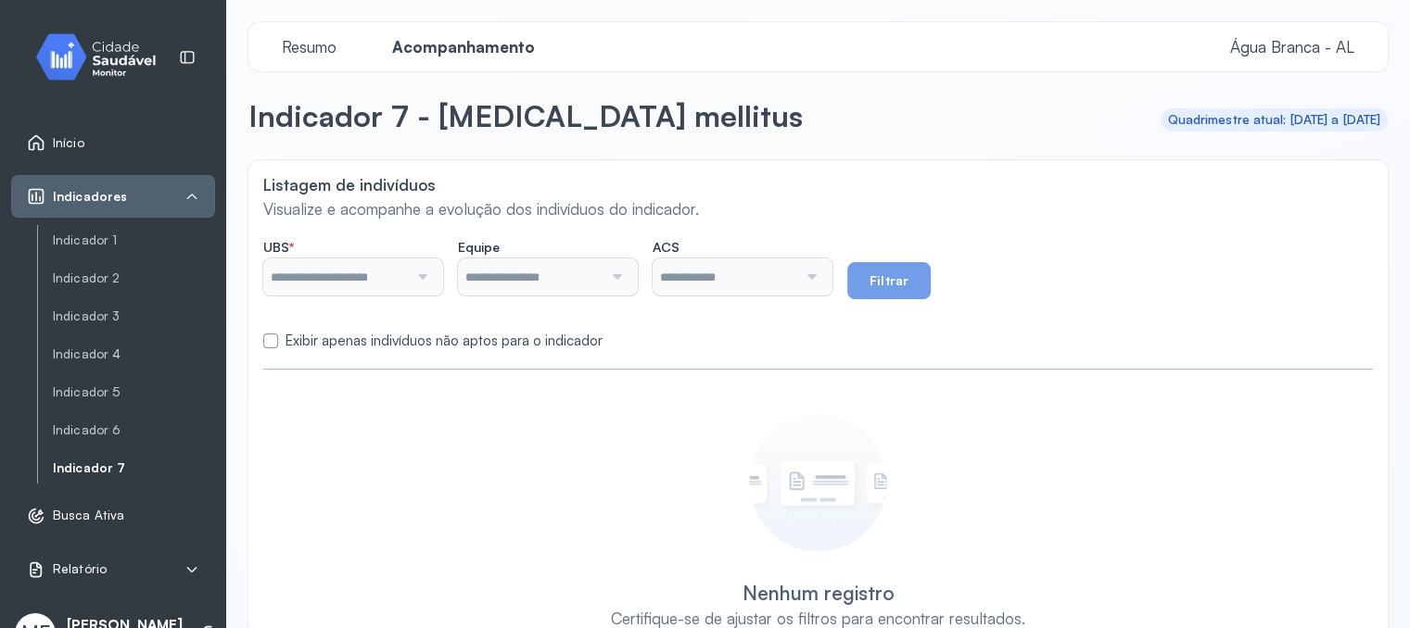
type input "**********"
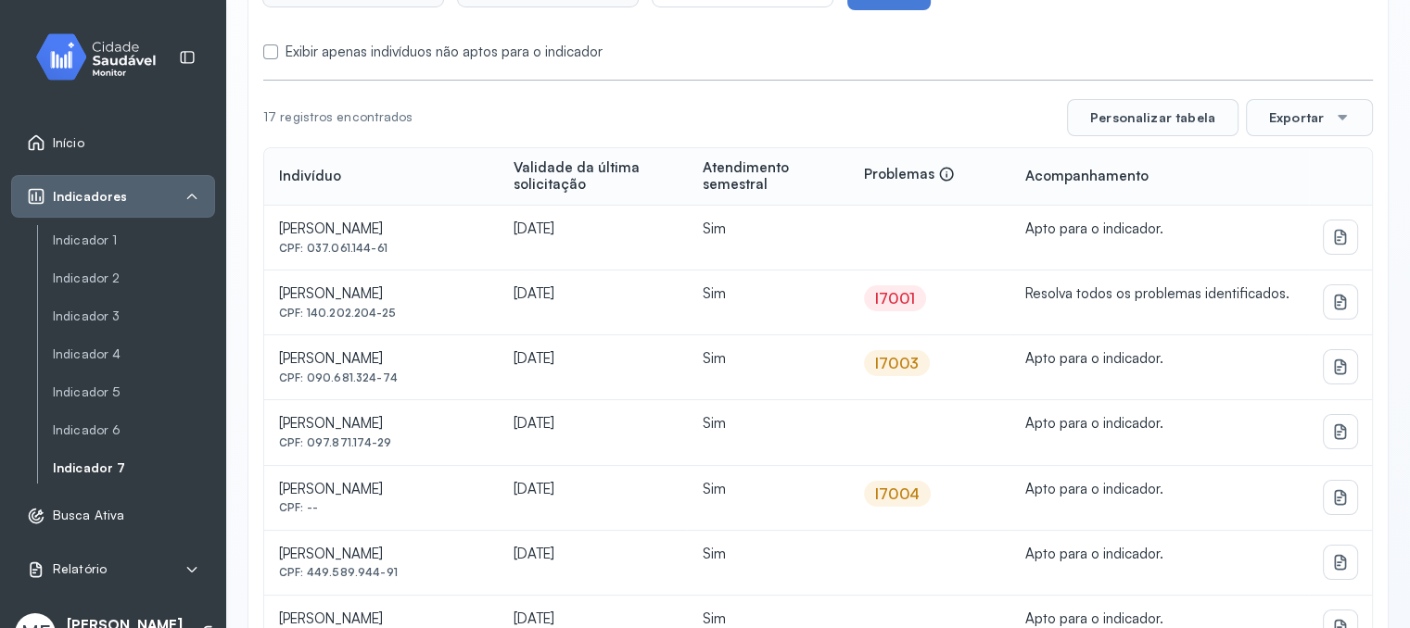
scroll to position [11, 0]
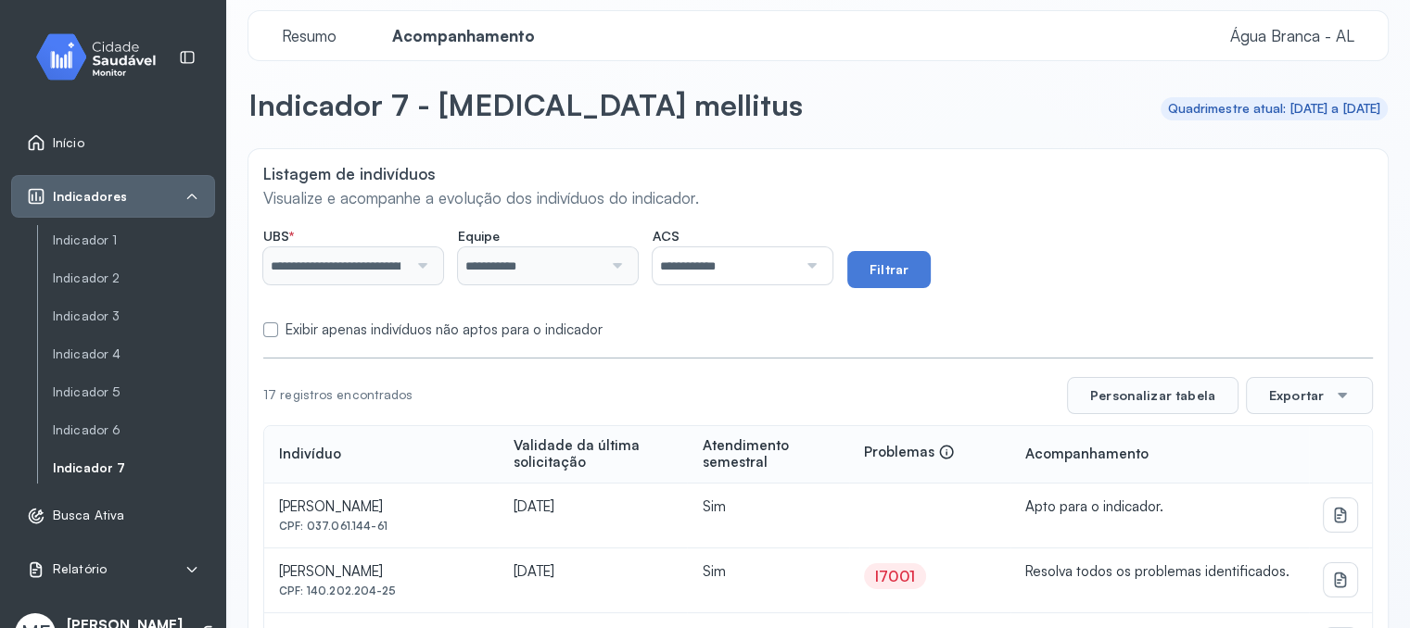
click at [758, 264] on input "**********" at bounding box center [724, 265] width 145 height 37
click at [905, 256] on button "Filtrar" at bounding box center [888, 269] width 83 height 37
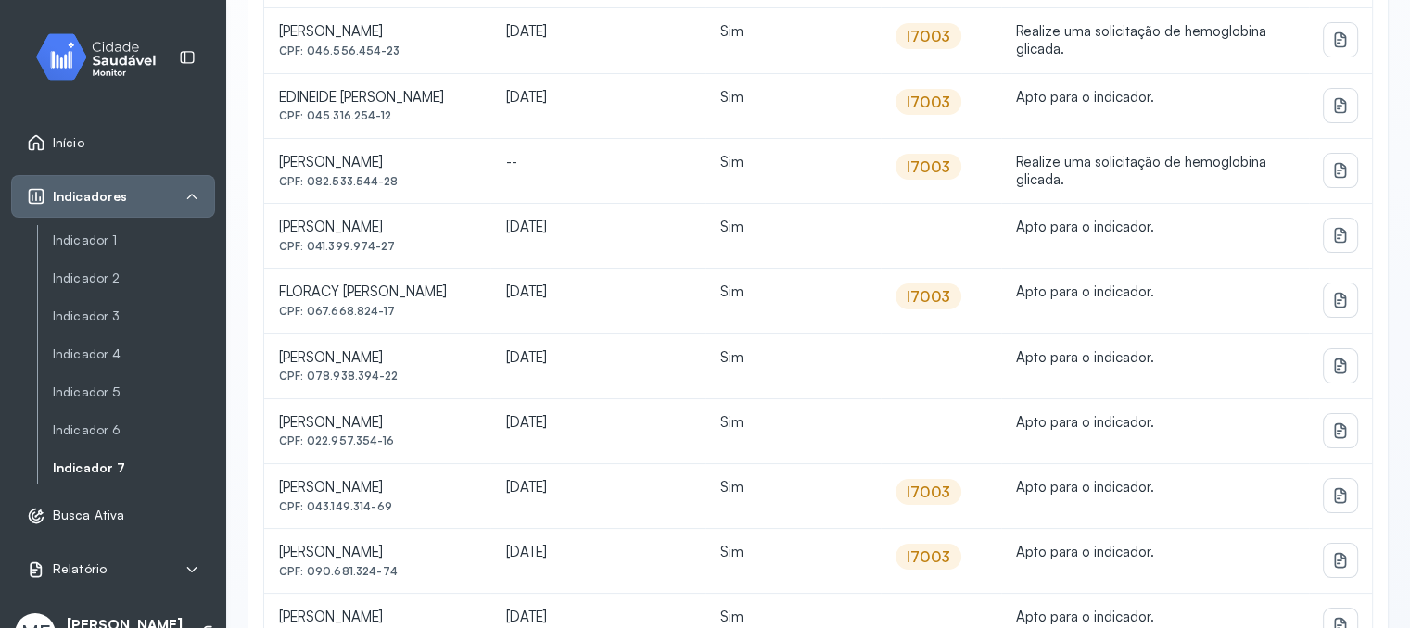
scroll to position [126, 0]
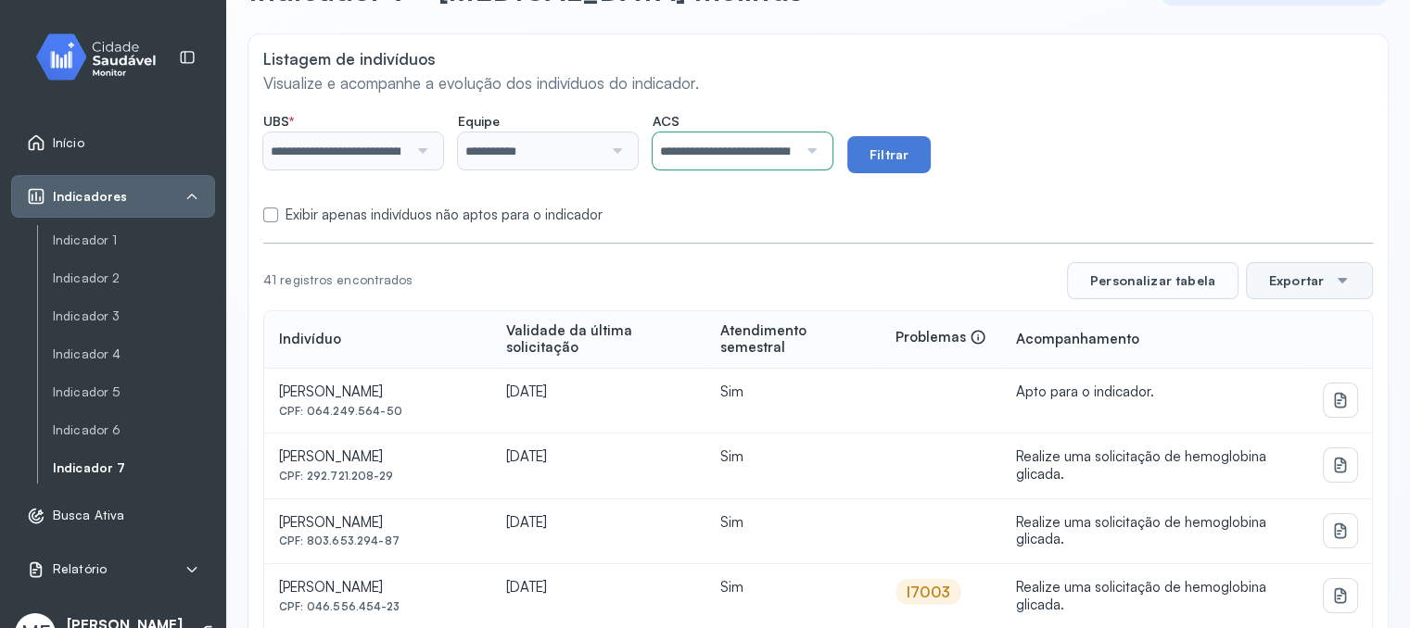
click at [1263, 283] on button "Exportar" at bounding box center [1309, 280] width 127 height 37
click at [1112, 189] on form "**********" at bounding box center [817, 164] width 1109 height 120
click at [1265, 462] on icon at bounding box center [1270, 460] width 20 height 20
